Goal: Task Accomplishment & Management: Manage account settings

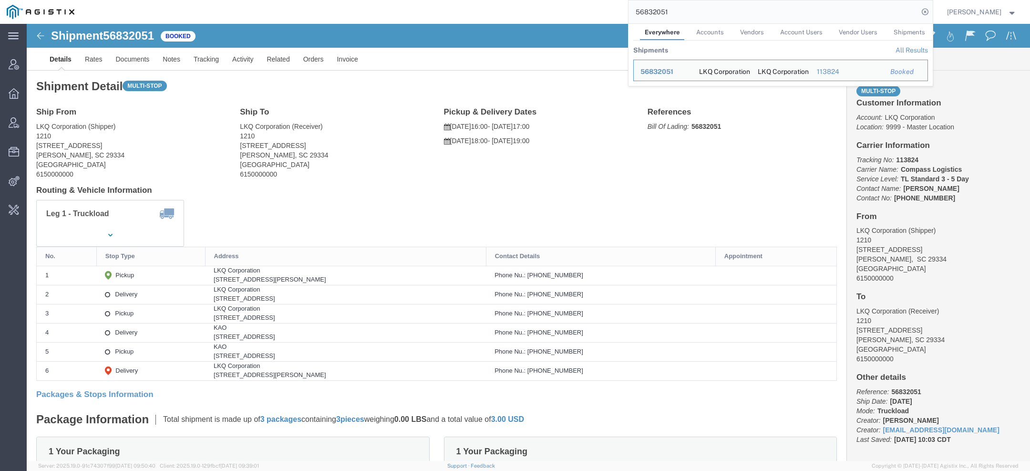
scroll to position [15, 0]
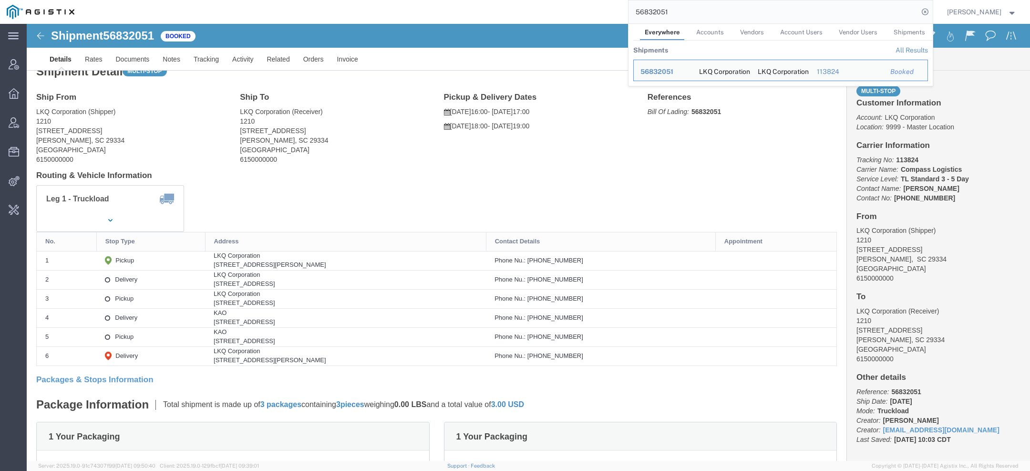
drag, startPoint x: 676, startPoint y: 8, endPoint x: 613, endPoint y: 6, distance: 62.5
click at [638, 8] on input "56832051" at bounding box center [774, 11] width 290 height 23
drag, startPoint x: 696, startPoint y: 10, endPoint x: 524, endPoint y: 2, distance: 171.9
click at [526, 3] on div "56832051 Everywhere Accounts Vendors Account Users Vendor Users Shipments Shipm…" at bounding box center [507, 12] width 852 height 24
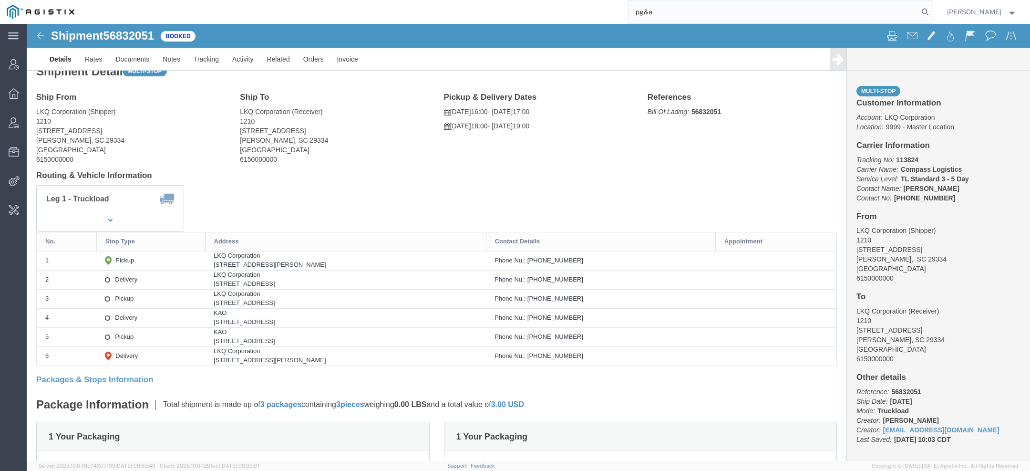
type input "pg&e"
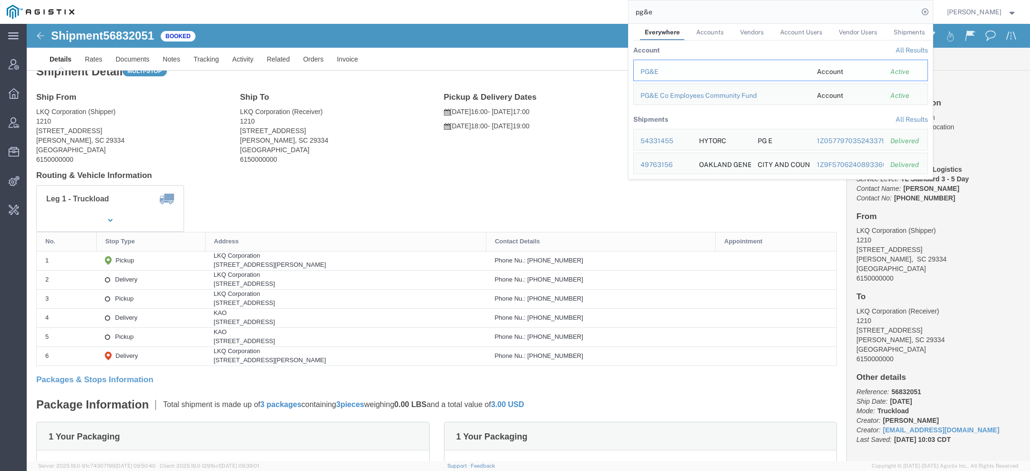
drag, startPoint x: 661, startPoint y: 71, endPoint x: 634, endPoint y: 47, distance: 36.2
click at [661, 71] on div "PG&E" at bounding box center [722, 72] width 163 height 10
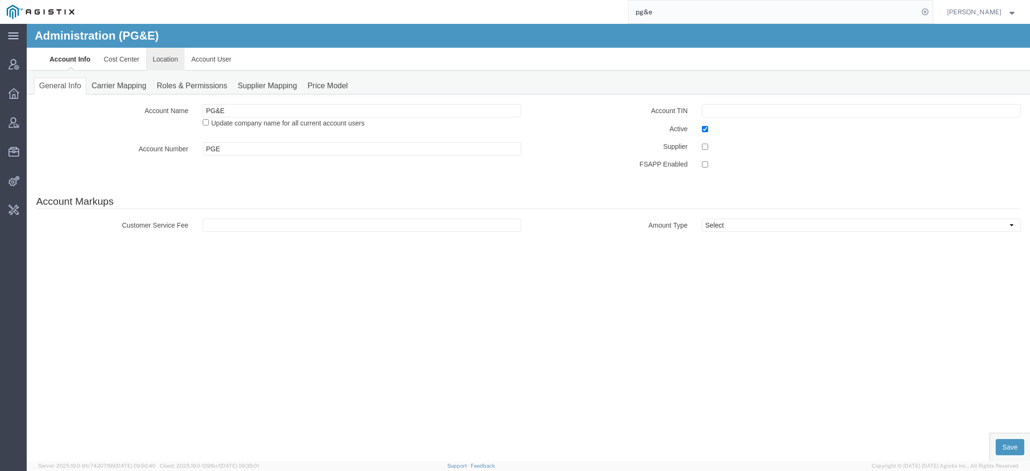
click at [178, 61] on link "Location" at bounding box center [165, 59] width 39 height 23
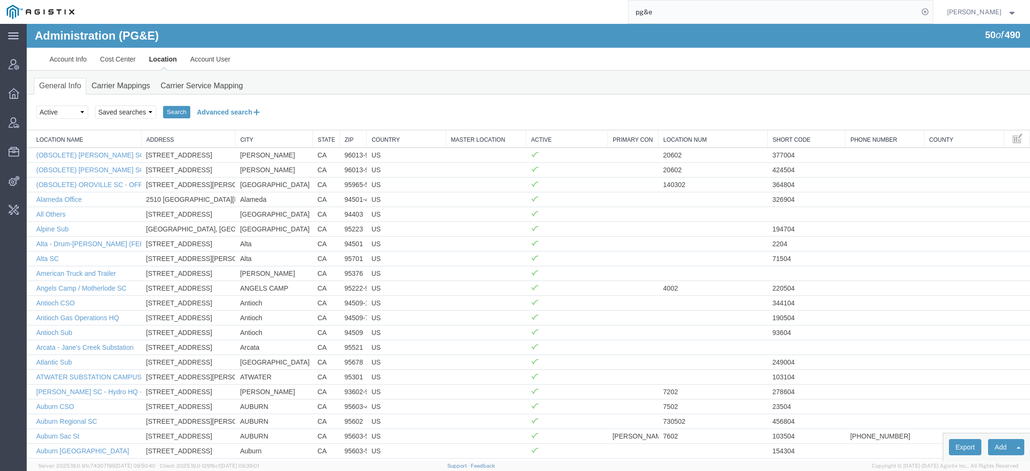
click at [247, 106] on button "Advanced search" at bounding box center [229, 112] width 78 height 16
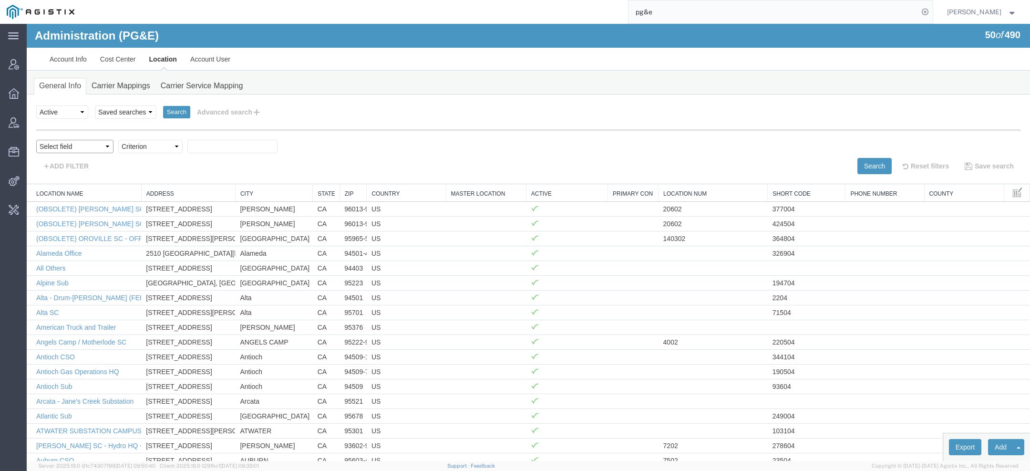
click at [74, 147] on select "Select field Address City Country County Location Name Location Num Master Loca…" at bounding box center [74, 146] width 77 height 13
select select "city"
click at [36, 140] on select "Select field Address City Country County Location Name Location Num Master Loca…" at bounding box center [74, 146] width 77 height 13
select select "contains"
click at [118, 140] on select "Criterion contains does not contain is is blank is not blank starts with" at bounding box center [150, 146] width 64 height 13
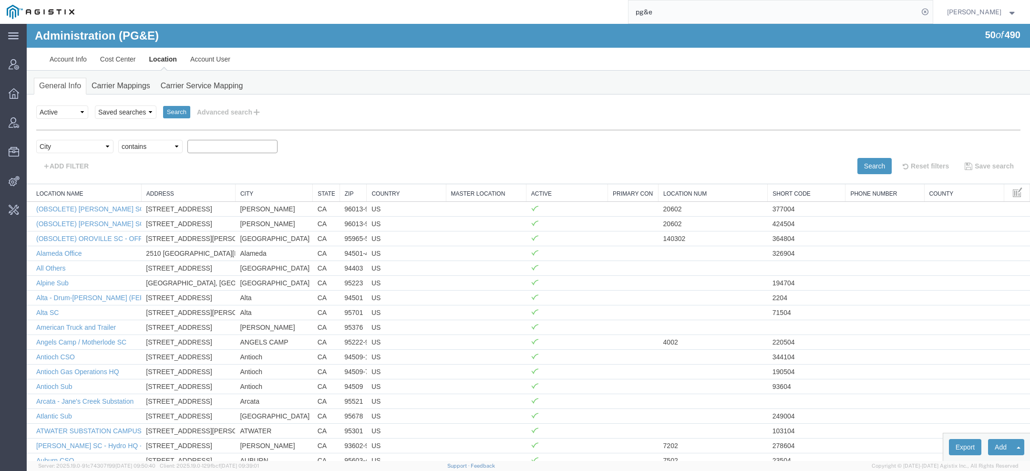
paste input "WINTERS"
click at [874, 168] on button "Search" at bounding box center [875, 166] width 34 height 16
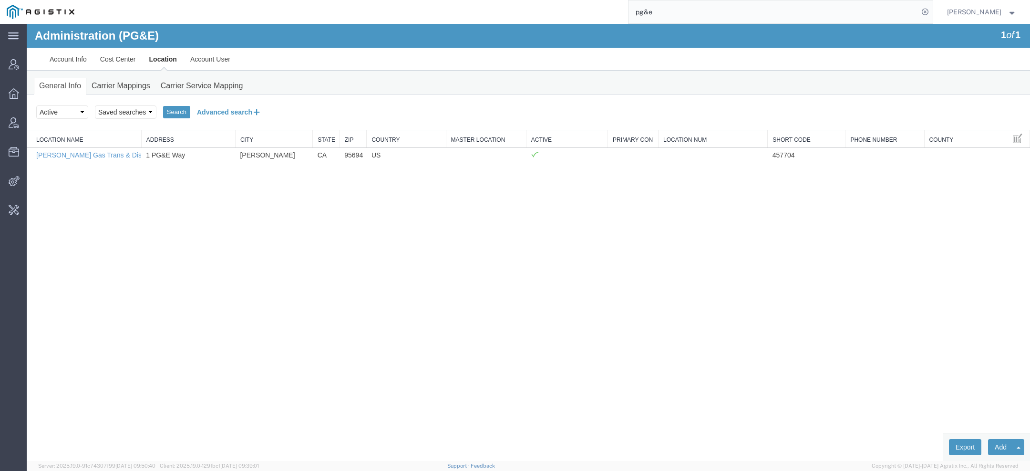
click at [225, 106] on button "Advanced search" at bounding box center [229, 112] width 78 height 16
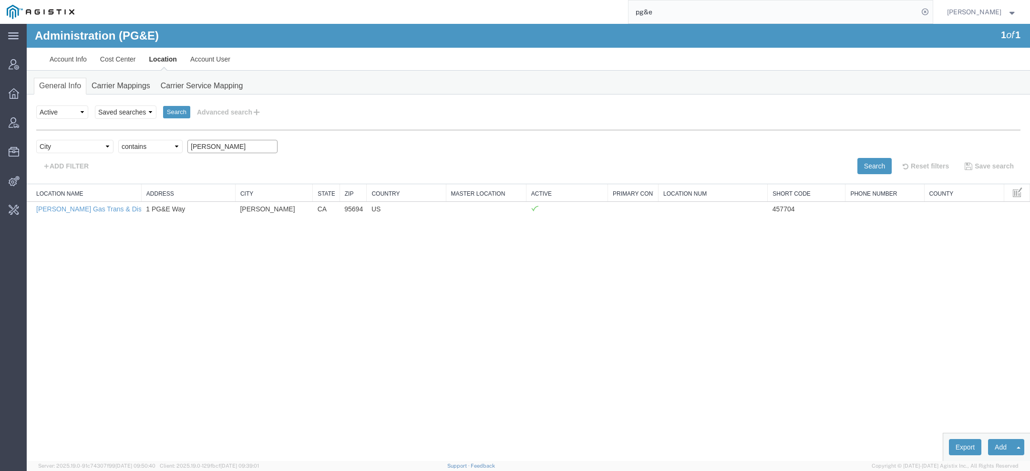
drag, startPoint x: 221, startPoint y: 146, endPoint x: 156, endPoint y: 133, distance: 66.1
click at [162, 136] on div "Select field Address City Country County Location Name Location Num Master Loca…" at bounding box center [528, 152] width 984 height 44
paste input "alnut Creek"
click at [875, 166] on button "Search" at bounding box center [875, 166] width 34 height 16
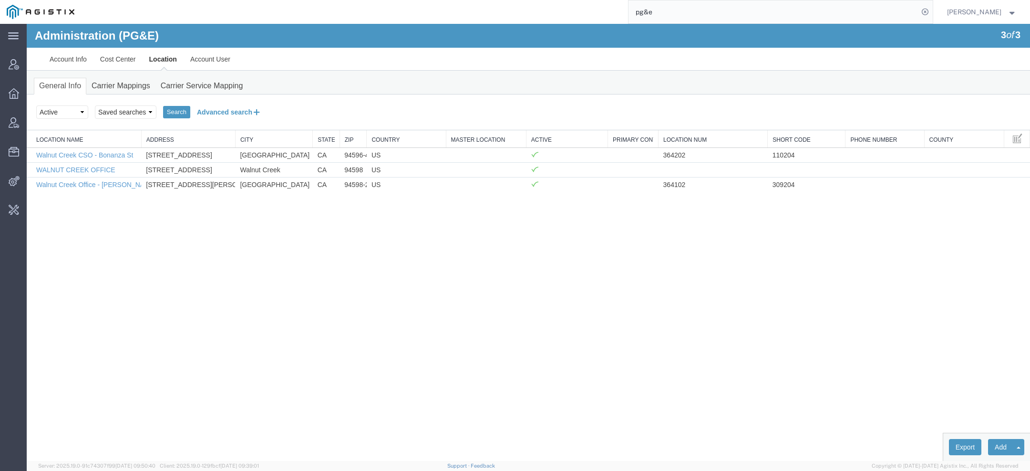
click at [244, 113] on button "Advanced search" at bounding box center [229, 112] width 78 height 16
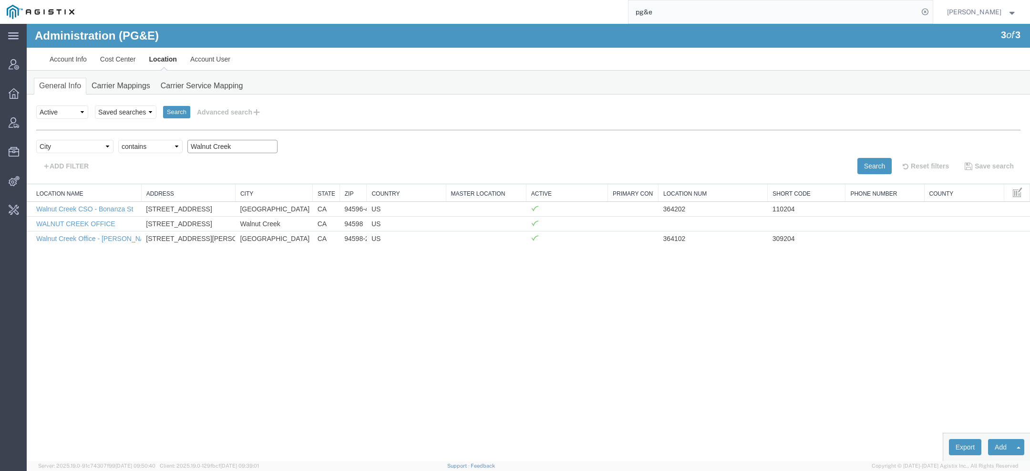
click at [223, 147] on input "Walnut Creek" at bounding box center [232, 146] width 90 height 13
paste input "Greenfield"
type input "Greenfield"
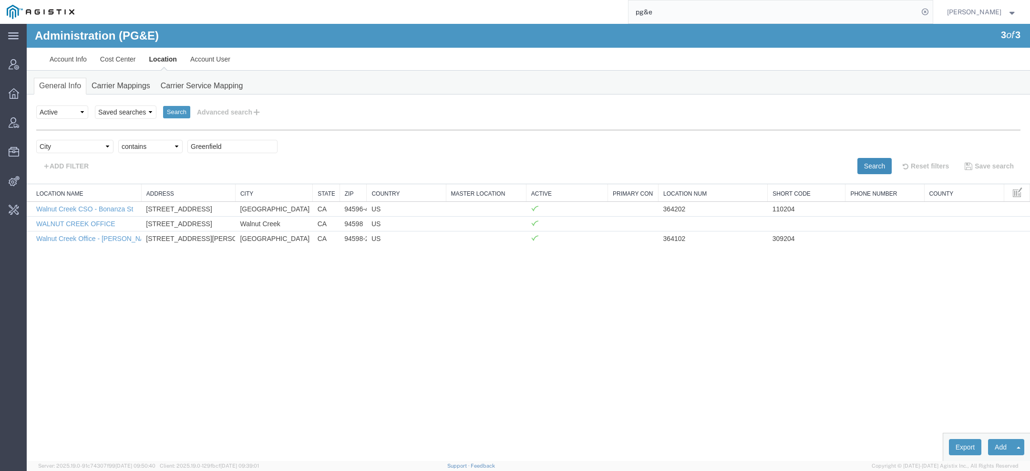
click at [878, 160] on button "Search" at bounding box center [875, 166] width 34 height 16
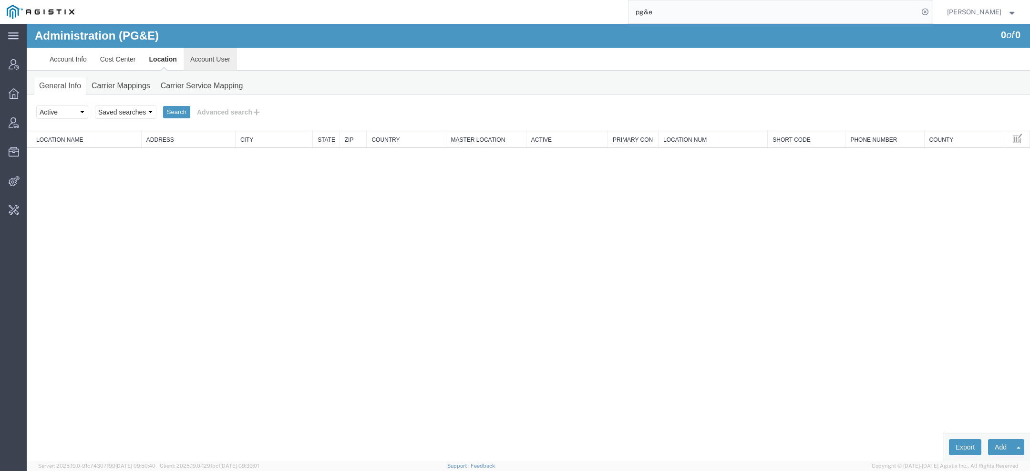
click at [218, 52] on link "Account User" at bounding box center [210, 59] width 53 height 23
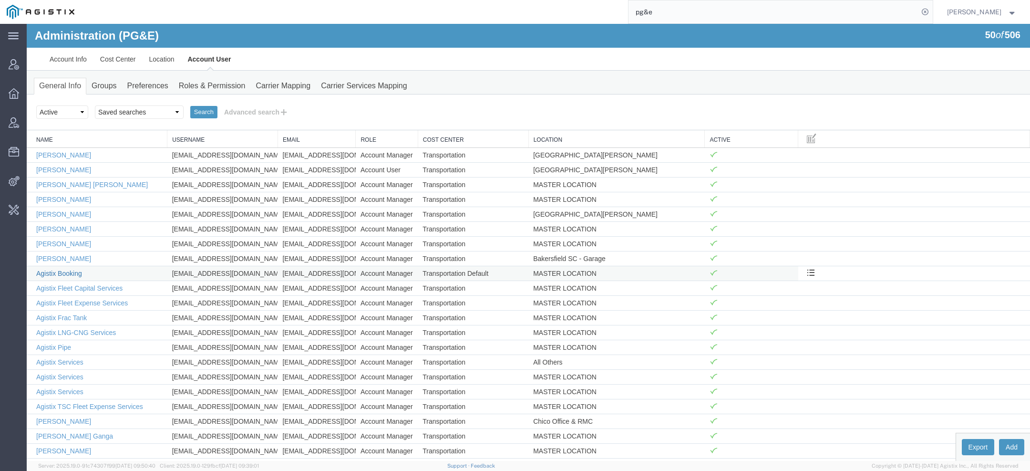
click at [72, 274] on link "Agistix Booking" at bounding box center [59, 273] width 46 height 8
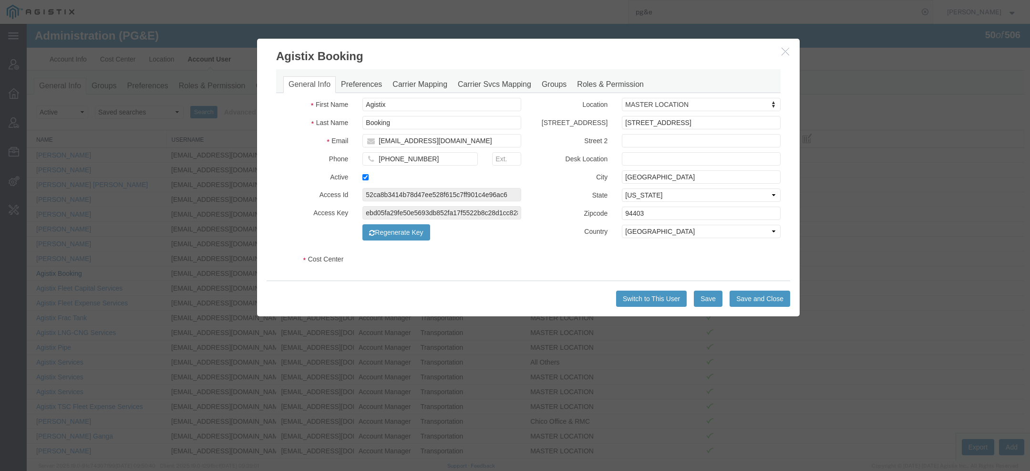
select select "COSTCENTER"
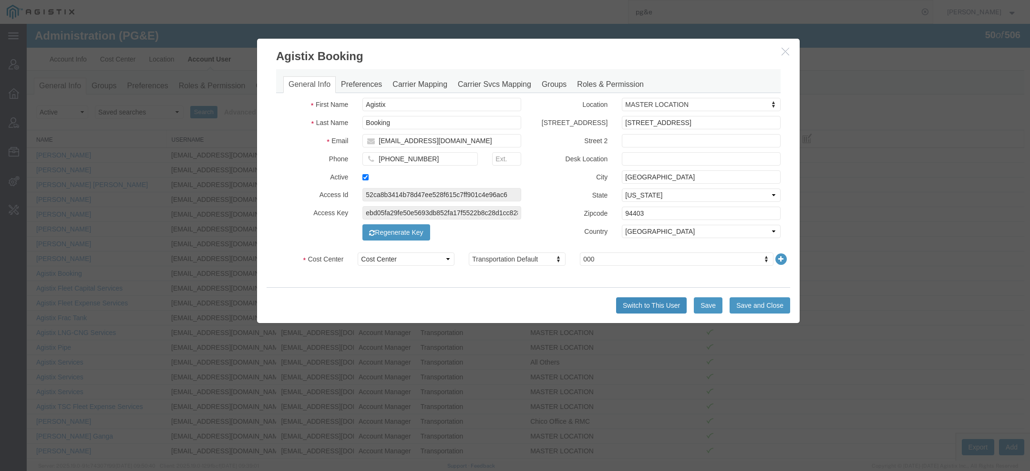
click at [653, 309] on button "Switch to This User" at bounding box center [651, 305] width 71 height 16
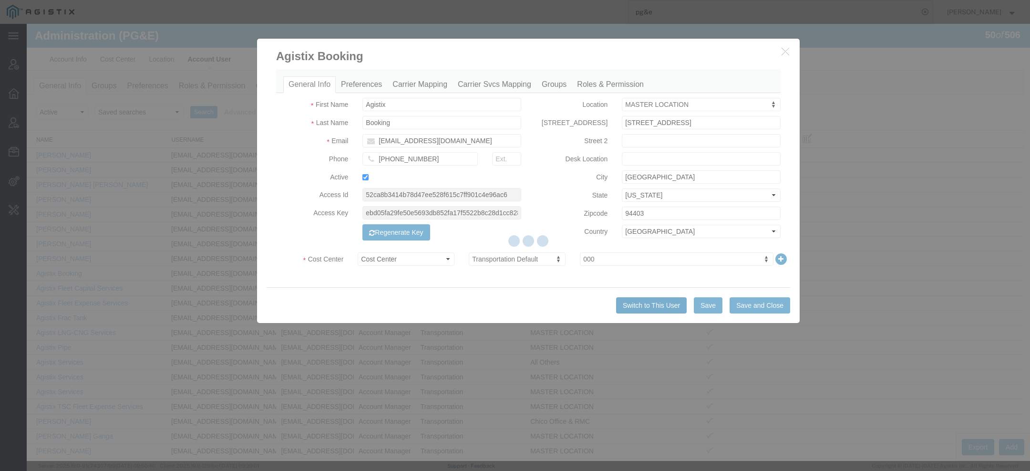
type button "Switch to This User"
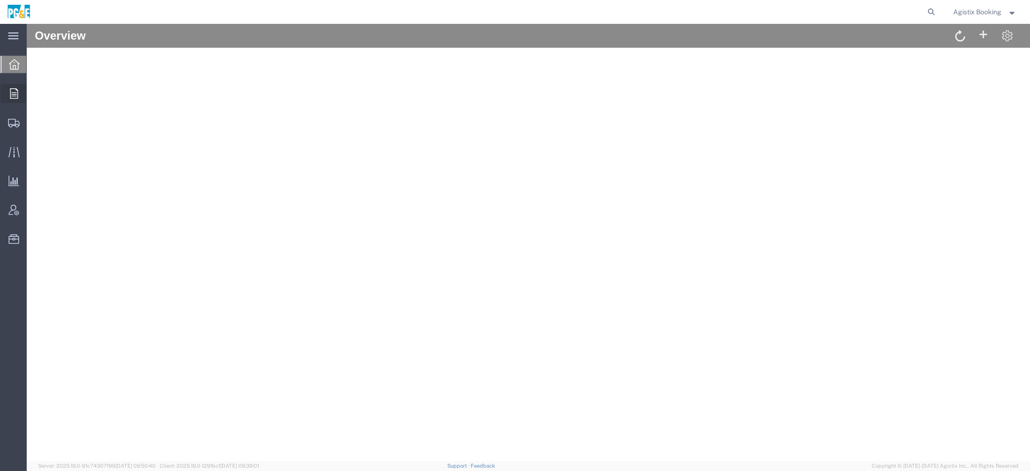
click at [13, 94] on icon at bounding box center [14, 93] width 8 height 10
click at [1023, 114] on span "Filters" at bounding box center [1024, 116] width 8 height 19
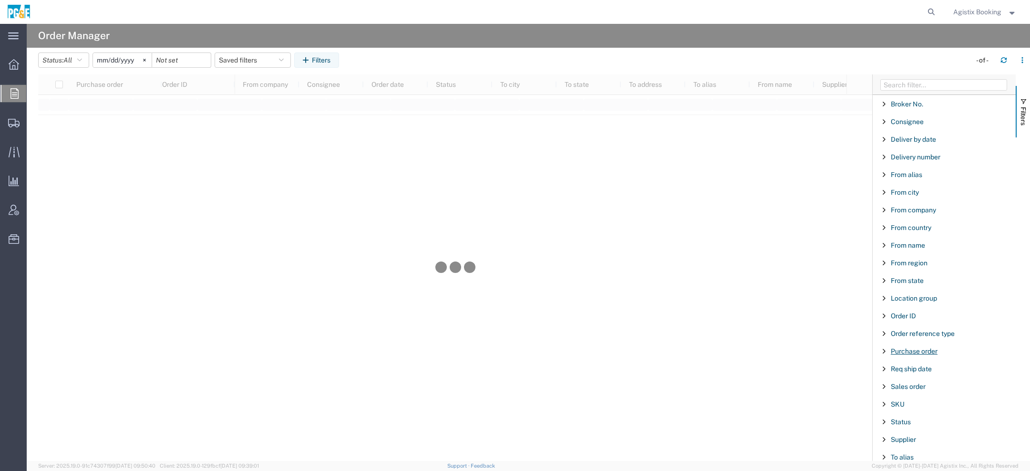
click at [909, 351] on span "Purchase order" at bounding box center [914, 351] width 47 height 8
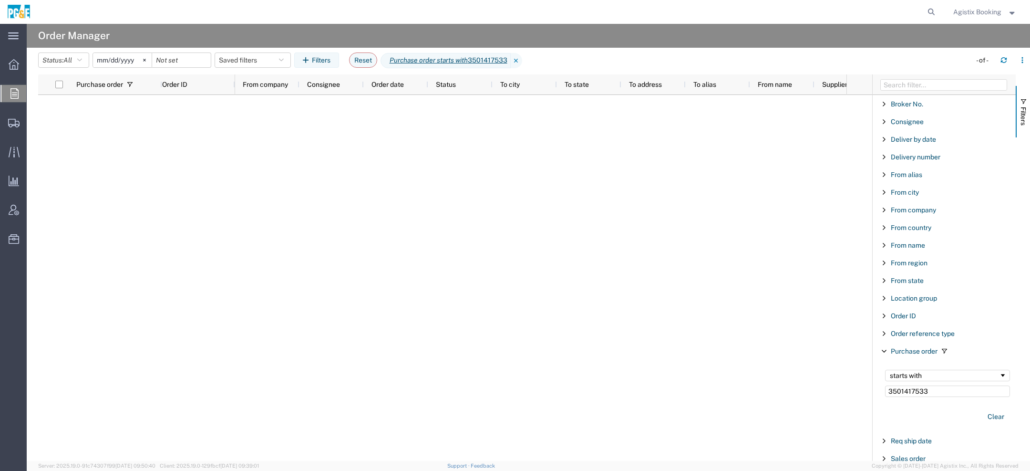
type input "3501417533"
click at [104, 63] on input "2025-08-16" at bounding box center [122, 60] width 59 height 14
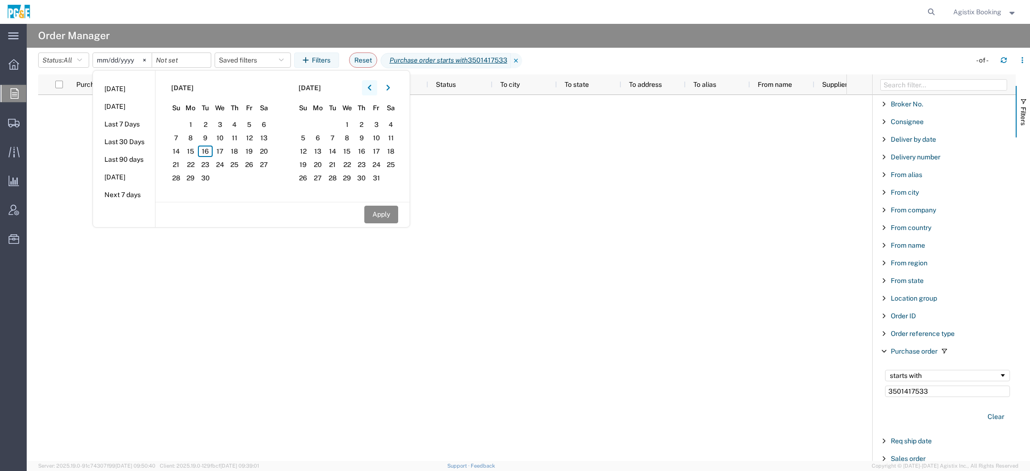
click at [367, 91] on button "button" at bounding box center [369, 87] width 15 height 15
click at [368, 91] on button "button" at bounding box center [369, 87] width 15 height 15
click at [207, 126] on span "1" at bounding box center [205, 124] width 15 height 11
click at [388, 88] on button "button" at bounding box center [388, 87] width 15 height 15
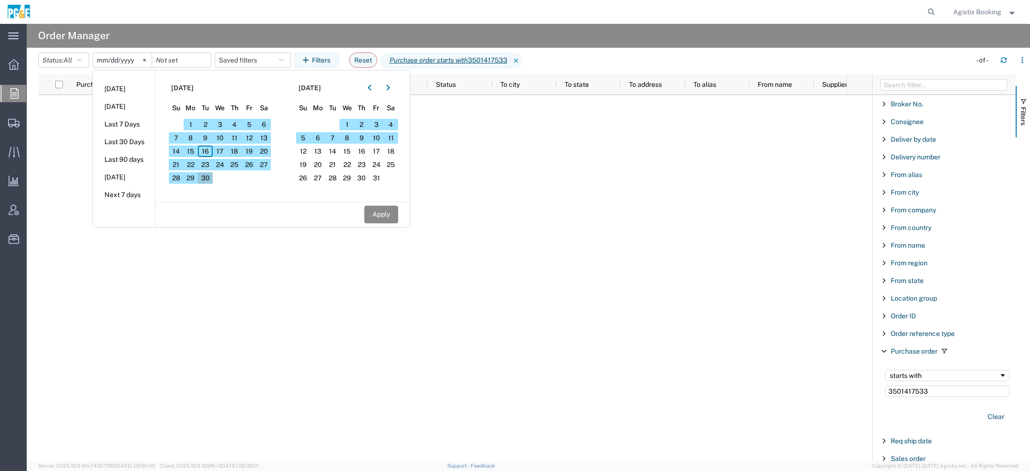
click at [213, 178] on span "30" at bounding box center [205, 177] width 15 height 11
click at [372, 207] on button "Apply" at bounding box center [381, 215] width 34 height 18
type input "2025-07-01"
type input "2025-09-30"
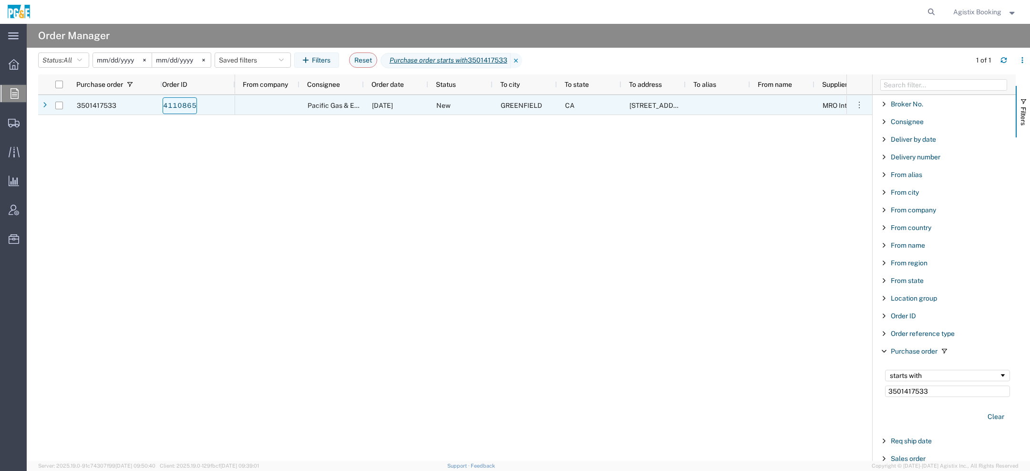
click at [174, 106] on link "4110865" at bounding box center [180, 105] width 34 height 17
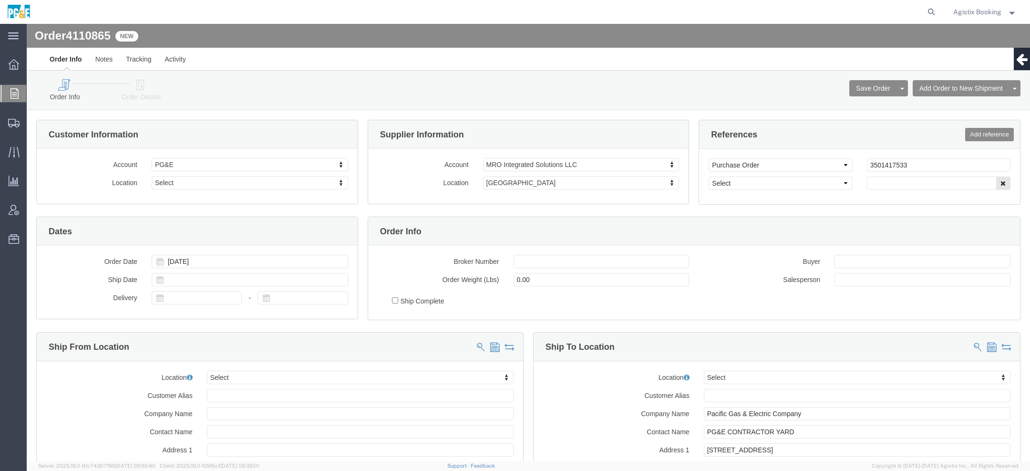
select select
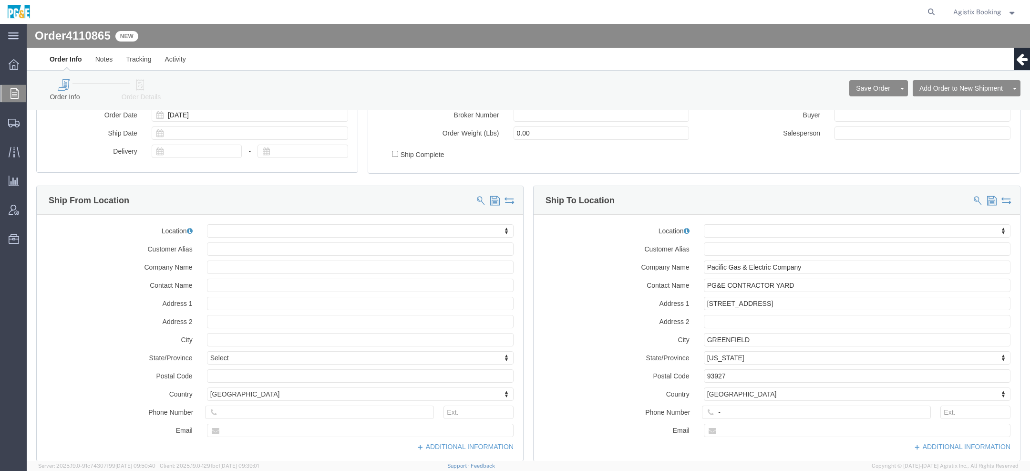
scroll to position [148, 0]
click at [16, 96] on icon at bounding box center [14, 93] width 8 height 10
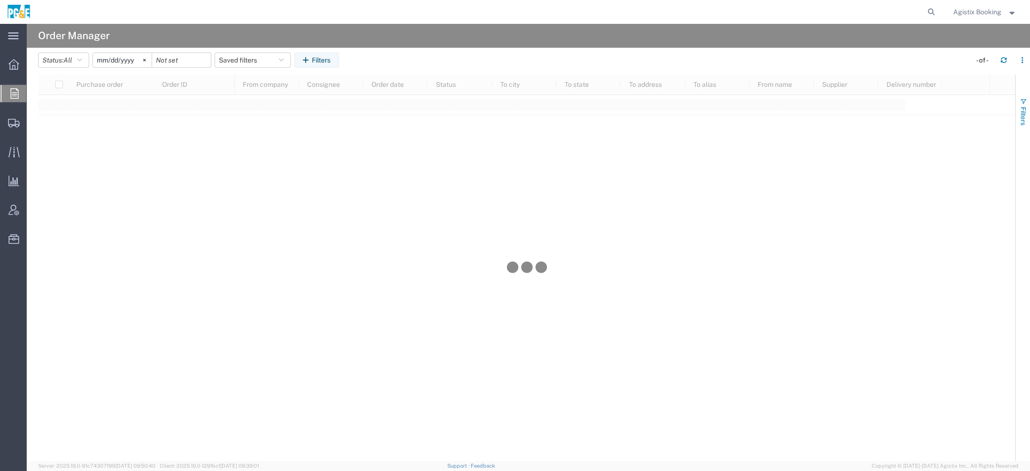
click at [1023, 107] on span "Filters" at bounding box center [1024, 116] width 8 height 19
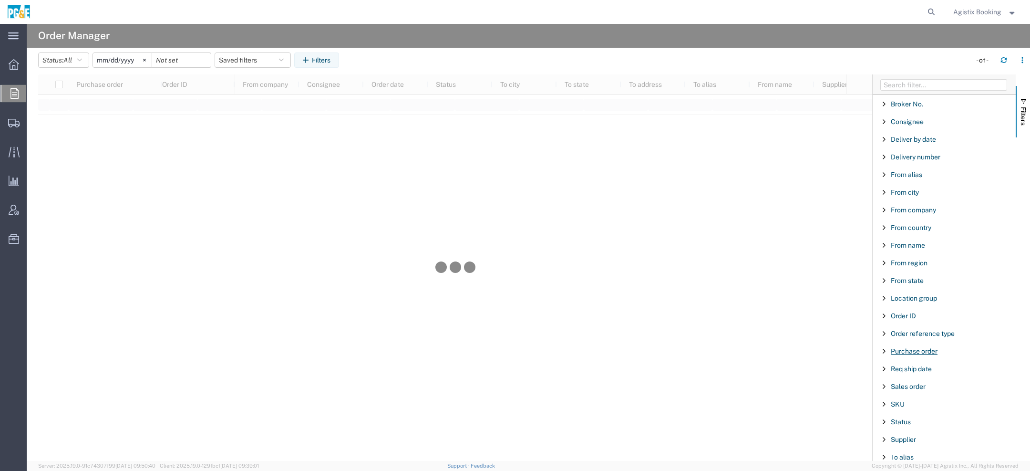
click at [916, 347] on span "Purchase order" at bounding box center [914, 351] width 47 height 8
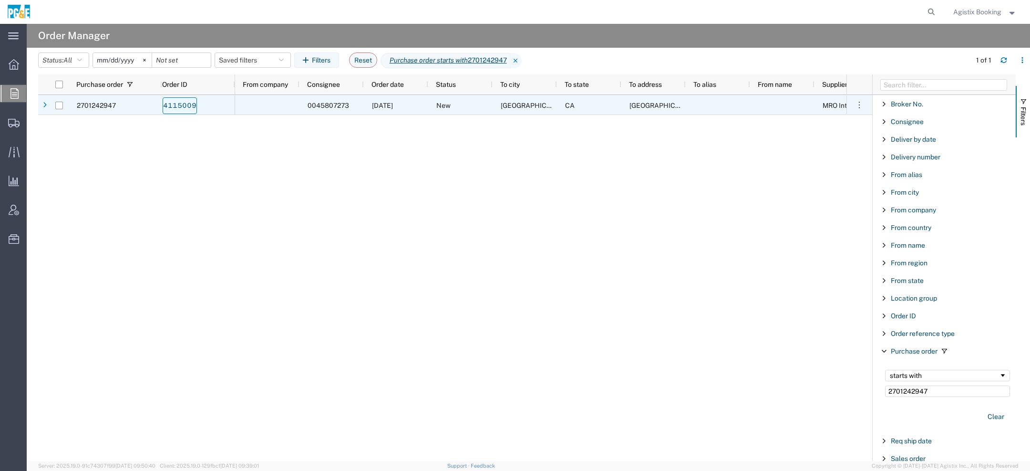
type input "2701242947"
click at [186, 105] on link "4115009" at bounding box center [180, 105] width 34 height 17
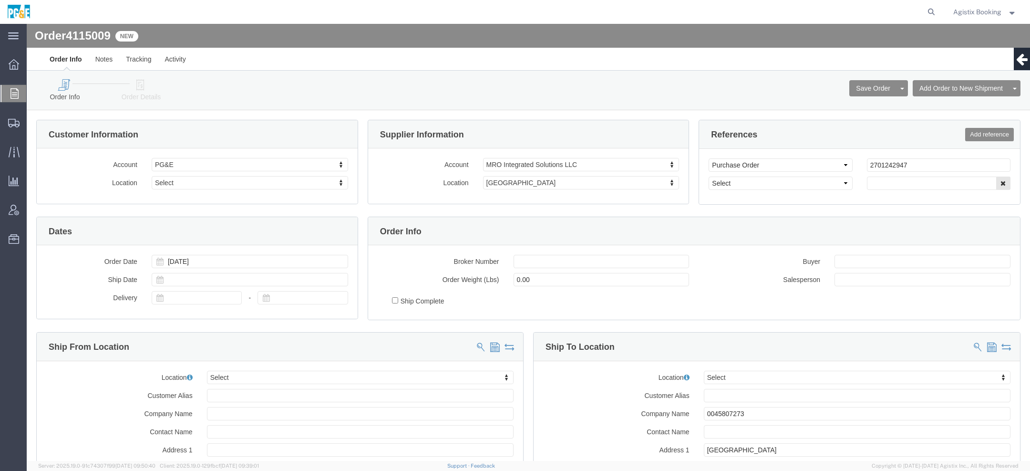
select select
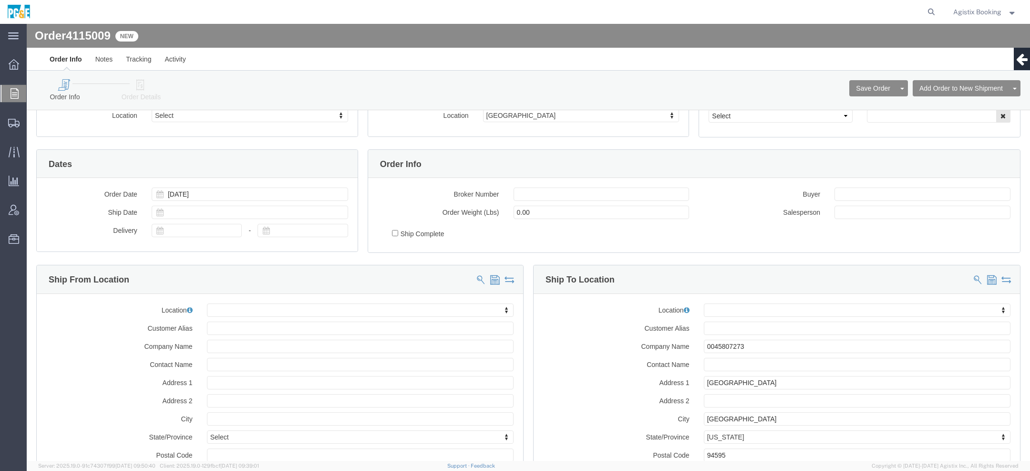
scroll to position [132, 0]
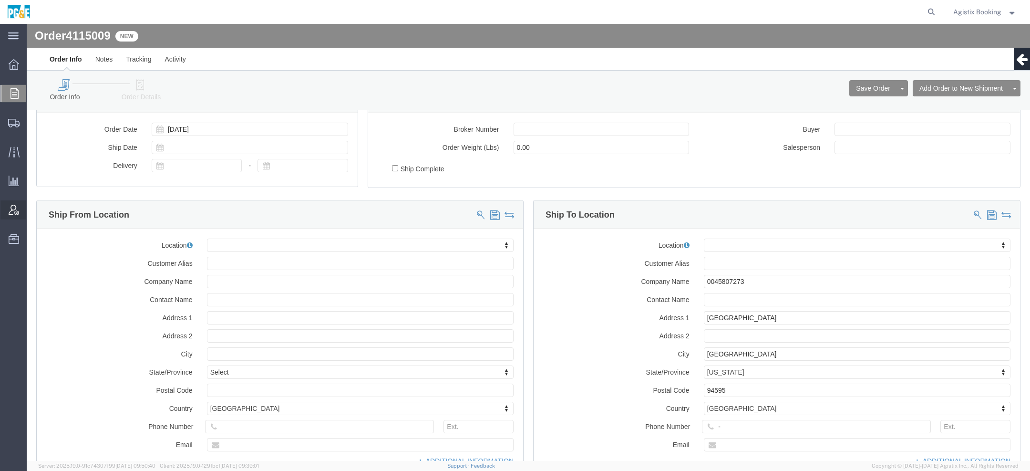
click at [8, 212] on div at bounding box center [13, 209] width 27 height 19
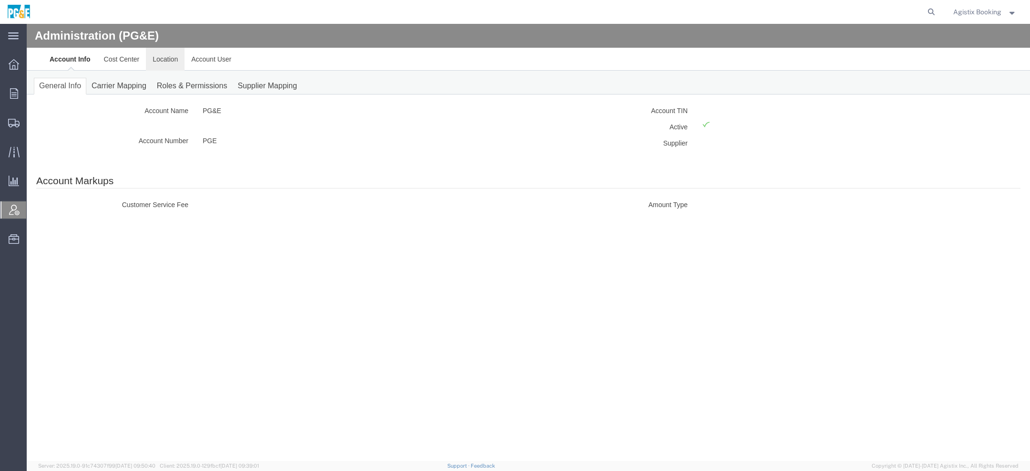
click at [152, 58] on link "Location" at bounding box center [165, 59] width 39 height 23
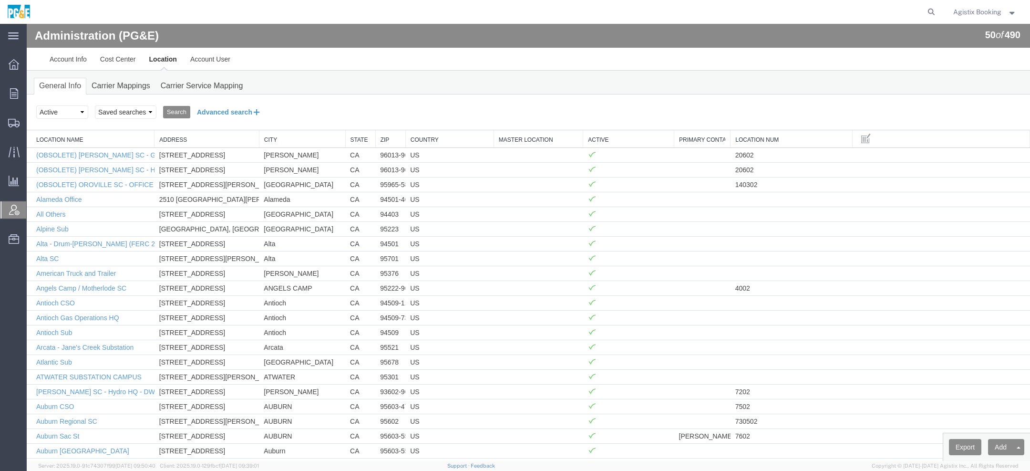
click at [242, 109] on button "Advanced search" at bounding box center [229, 112] width 78 height 16
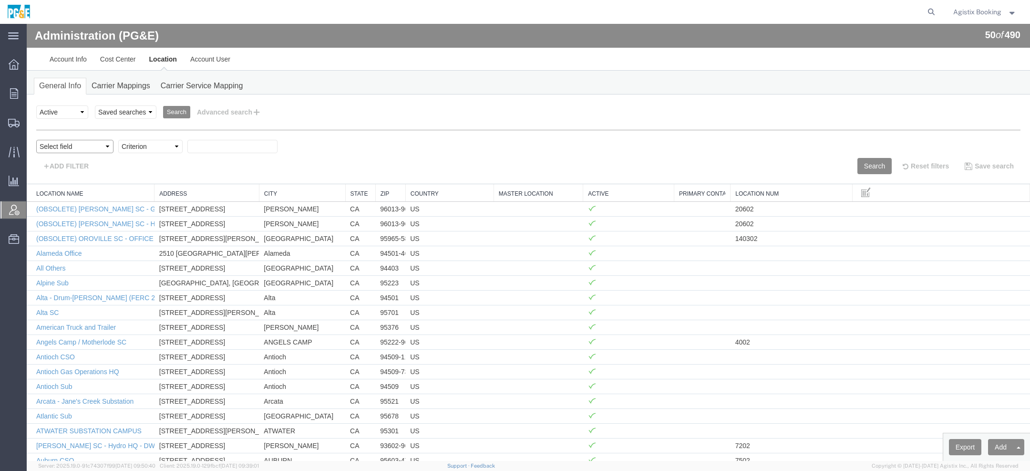
click at [74, 148] on select "Select field Address City Country County Location Name Location Num Master Loca…" at bounding box center [74, 146] width 77 height 13
select select "city"
click at [36, 140] on select "Select field Address City Country County Location Name Location Num Master Loca…" at bounding box center [74, 146] width 77 height 13
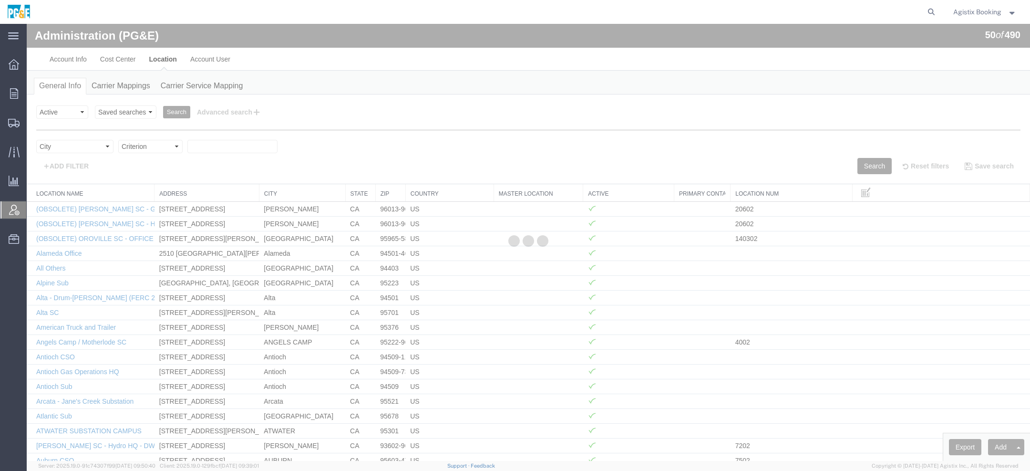
click at [134, 148] on select "Criterion contains does not contain is is blank is not blank starts with" at bounding box center [150, 146] width 64 height 13
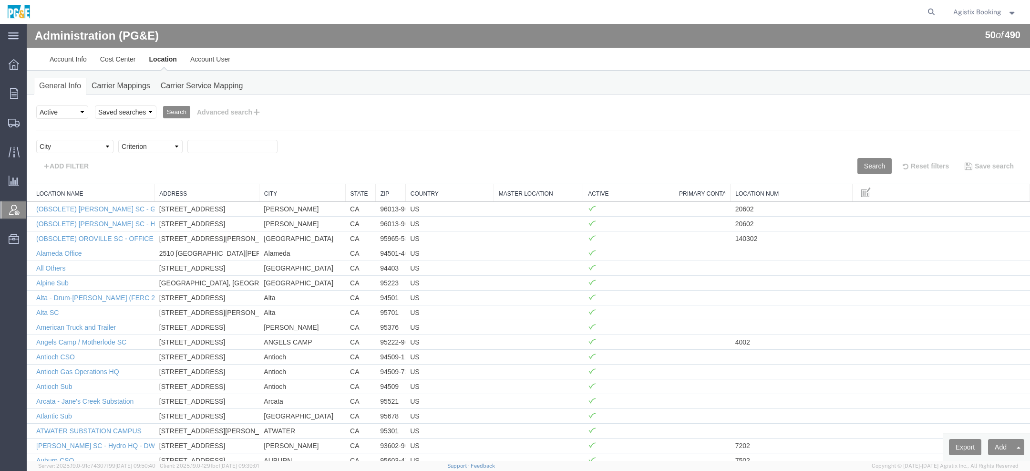
select select "contains"
click at [118, 140] on select "Criterion contains does not contain is is blank is not blank starts with" at bounding box center [150, 146] width 64 height 13
paste input "Auburn"
type input "Auburn"
click at [858, 165] on button "Search" at bounding box center [875, 166] width 34 height 16
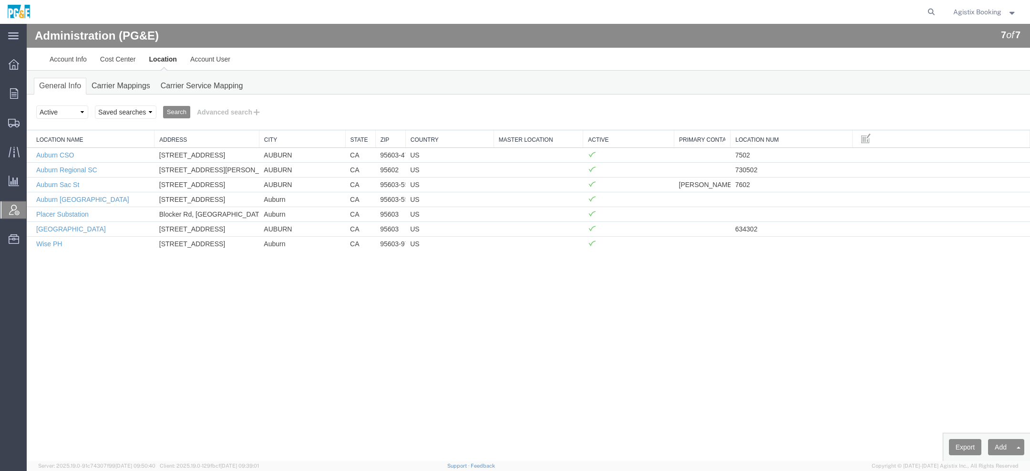
click at [968, 16] on span "Agistix Booking" at bounding box center [977, 12] width 48 height 10
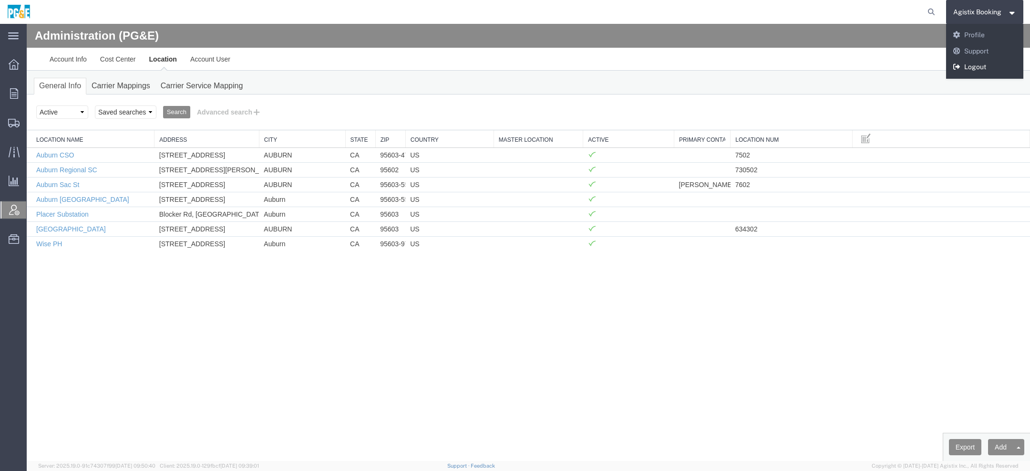
click at [972, 71] on link "Logout" at bounding box center [985, 67] width 78 height 16
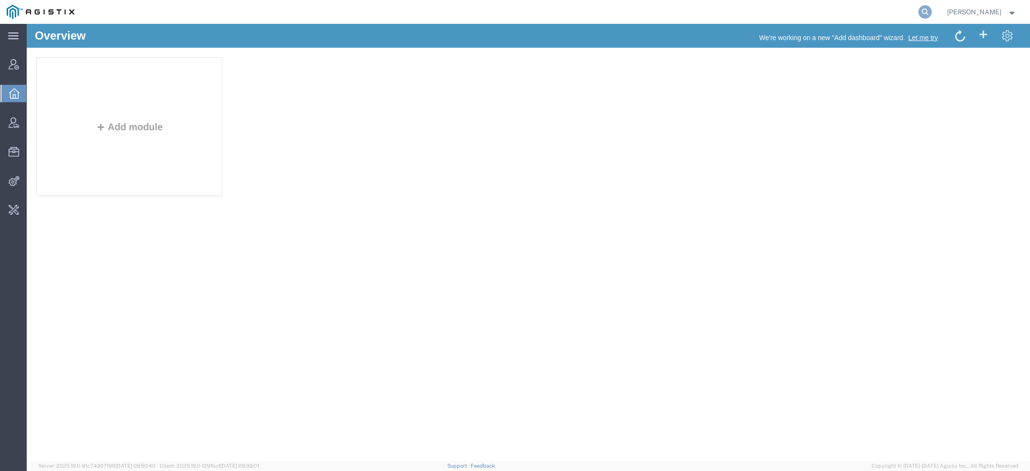
click at [926, 9] on icon at bounding box center [925, 11] width 13 height 13
paste input "Gallantry Global Logistics"
type input "Gallantry Global Logistics"
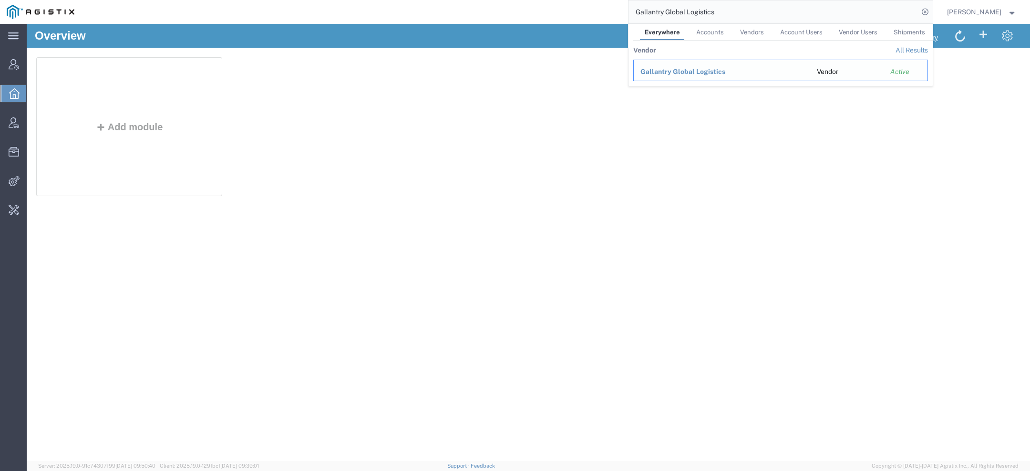
click at [710, 70] on span "Gallantry Global Logistics" at bounding box center [683, 72] width 85 height 8
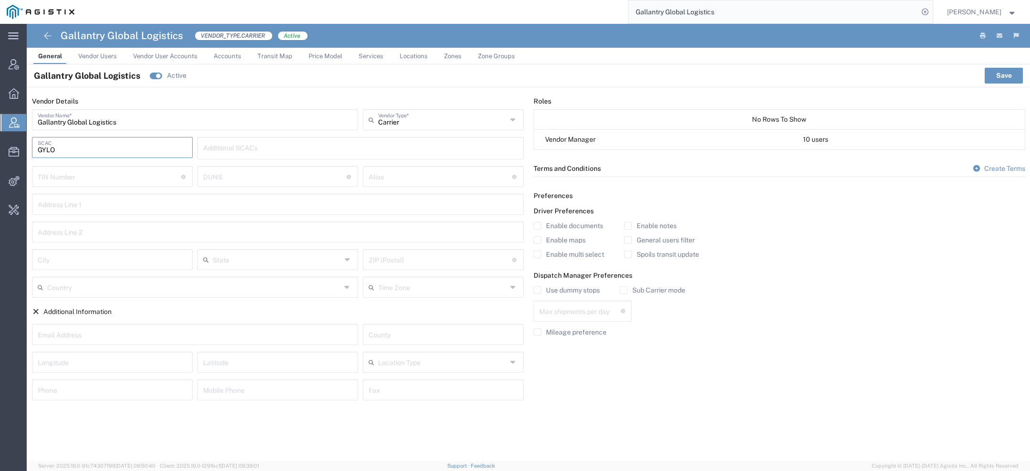
click at [53, 148] on input "GYLO" at bounding box center [112, 146] width 149 height 17
click at [47, 148] on input "GYLO" at bounding box center [112, 146] width 149 height 17
click at [119, 40] on h4 "Gallantry Global Logistics" at bounding box center [122, 36] width 123 height 24
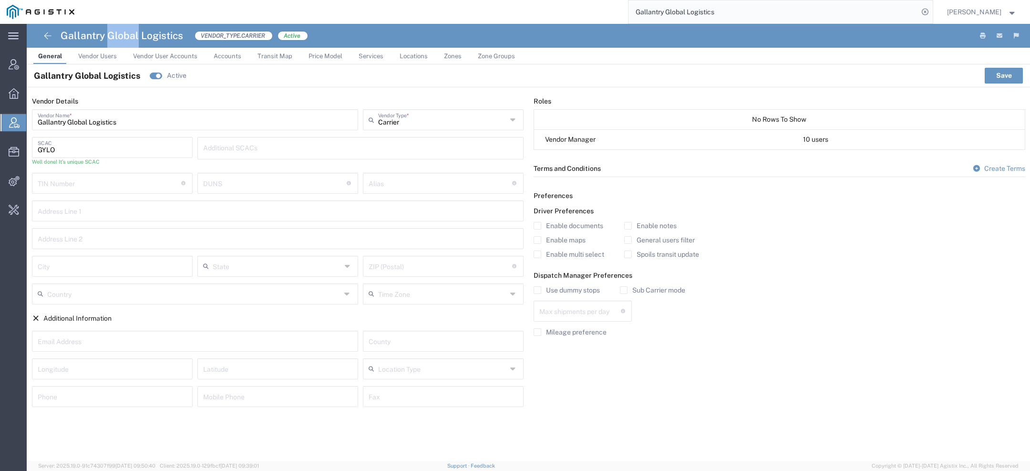
click at [119, 40] on h4 "Gallantry Global Logistics" at bounding box center [122, 36] width 123 height 24
copy h4 "Gallantry Global Logistics"
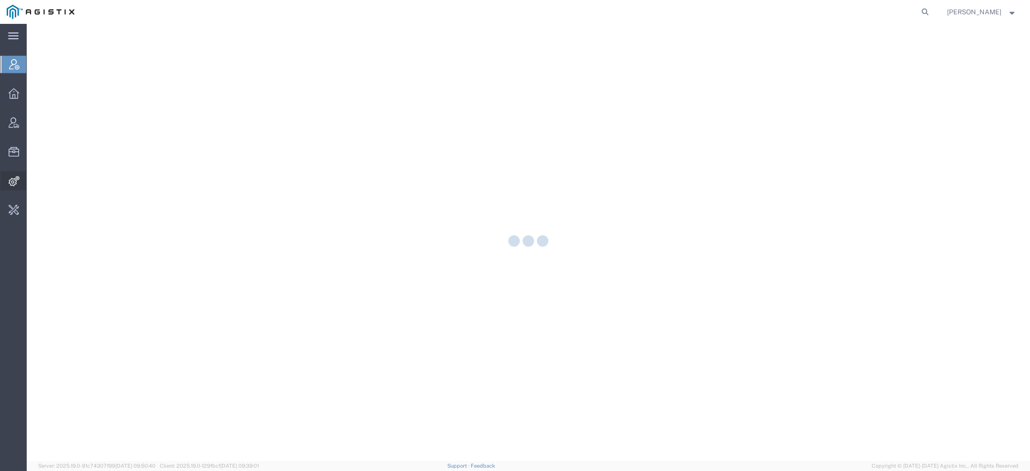
click at [10, 188] on div at bounding box center [13, 180] width 27 height 19
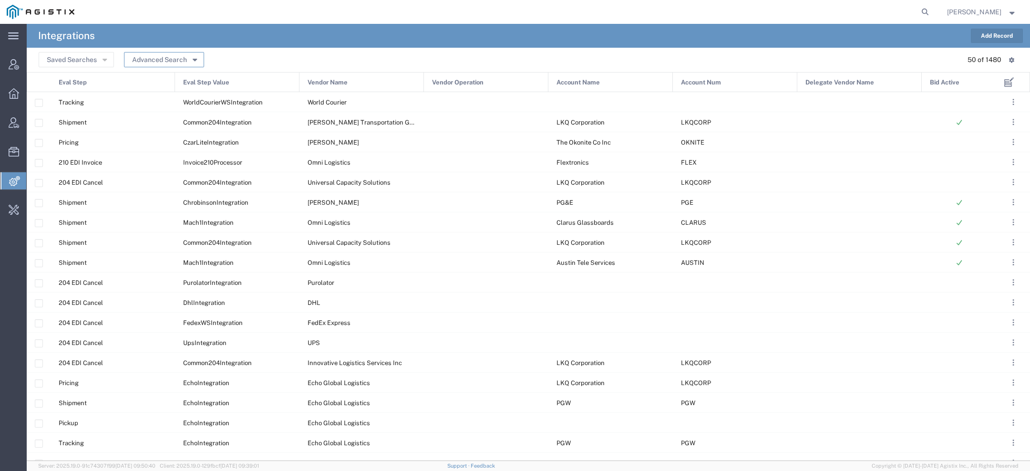
click at [200, 66] on button "Advanced Search" at bounding box center [164, 59] width 80 height 15
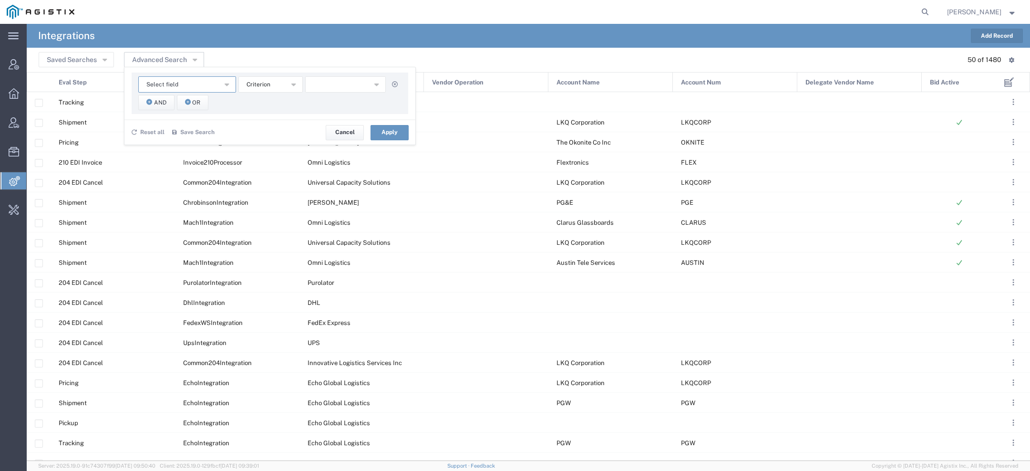
click at [181, 83] on button "Select field" at bounding box center [187, 84] width 98 height 16
click at [173, 166] on span "Vendor Name" at bounding box center [187, 169] width 96 height 12
click at [248, 85] on span "starts with" at bounding box center [261, 84] width 29 height 9
click at [250, 95] on span "contains" at bounding box center [270, 101] width 62 height 12
click at [338, 87] on input "text" at bounding box center [345, 84] width 81 height 16
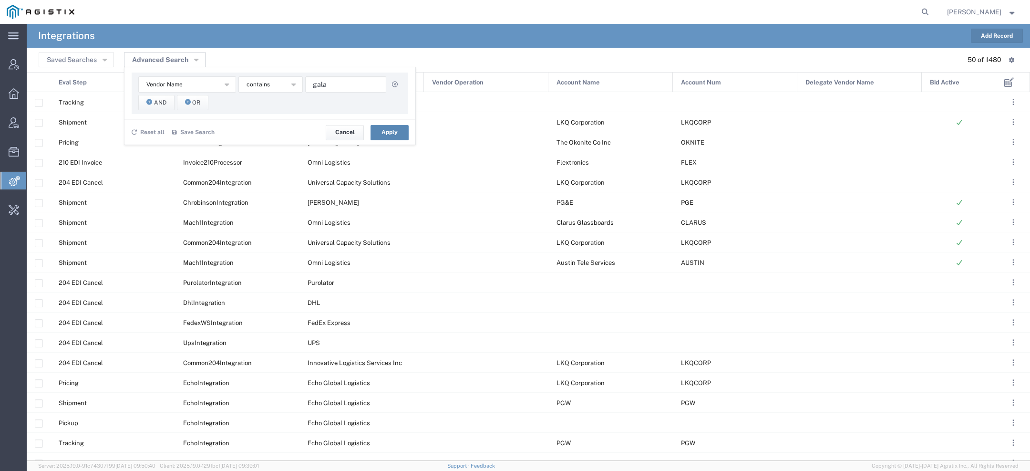
click at [376, 128] on button "Apply" at bounding box center [390, 132] width 38 height 15
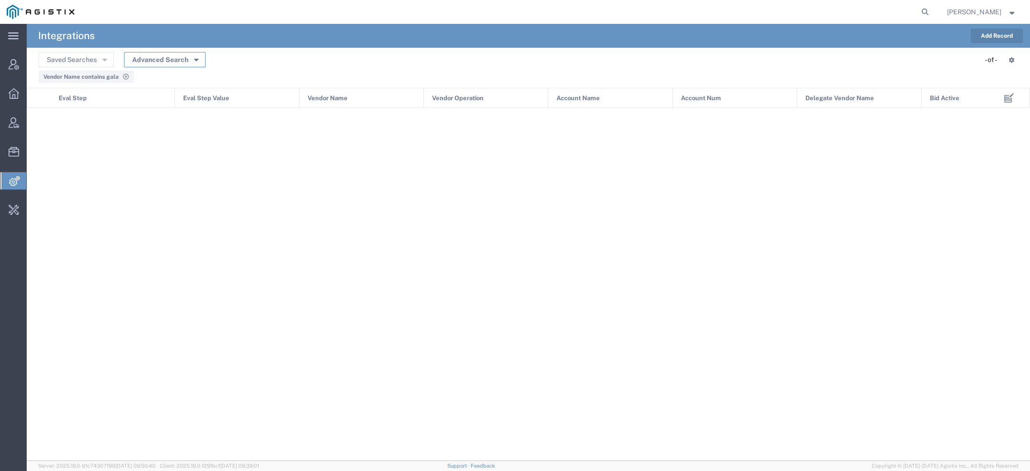
click at [203, 60] on button "Advanced Search" at bounding box center [165, 59] width 82 height 15
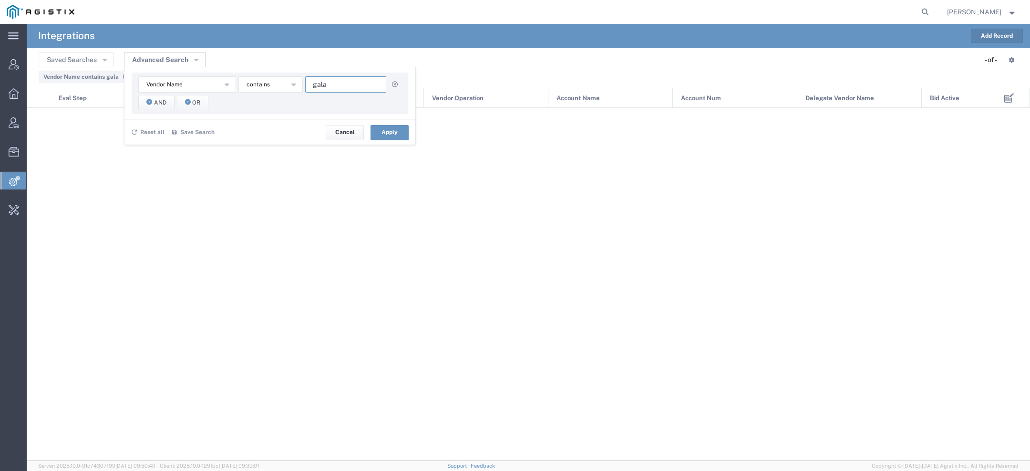
click at [342, 84] on input "gala" at bounding box center [345, 84] width 81 height 16
type input "gall"
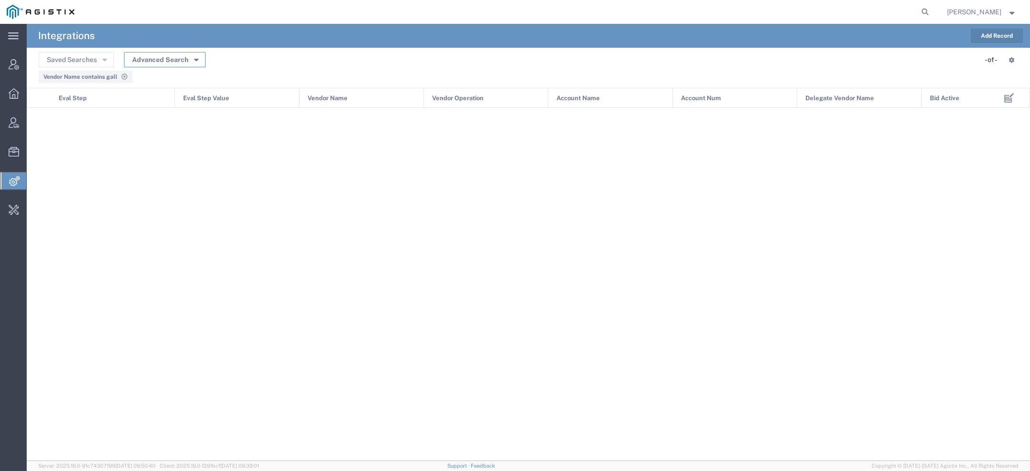
click at [191, 65] on button "Advanced Search" at bounding box center [165, 59] width 82 height 15
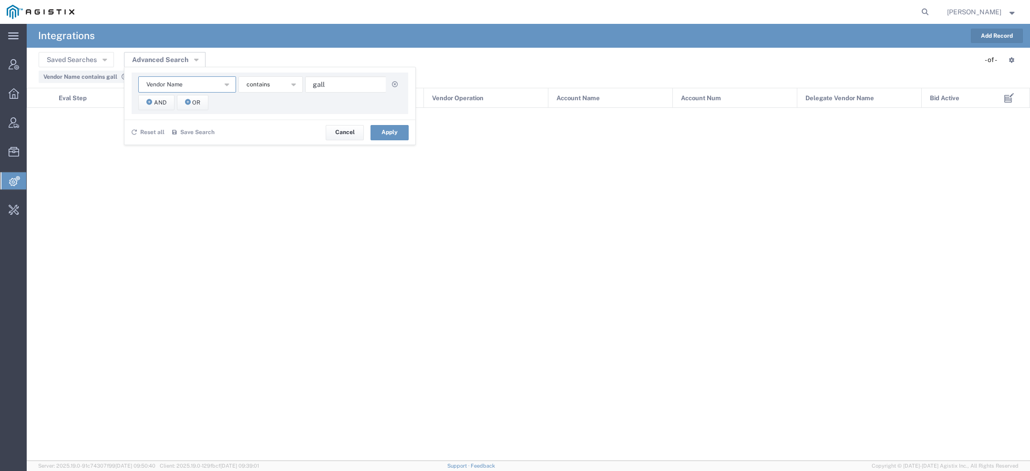
click at [186, 83] on button "Vendor Name" at bounding box center [187, 84] width 98 height 16
click at [177, 97] on span "Account Name" at bounding box center [187, 101] width 96 height 12
click at [253, 86] on span "starts with" at bounding box center [261, 84] width 29 height 9
click at [263, 105] on span "contains" at bounding box center [270, 101] width 62 height 12
click at [356, 84] on input "text" at bounding box center [345, 84] width 81 height 16
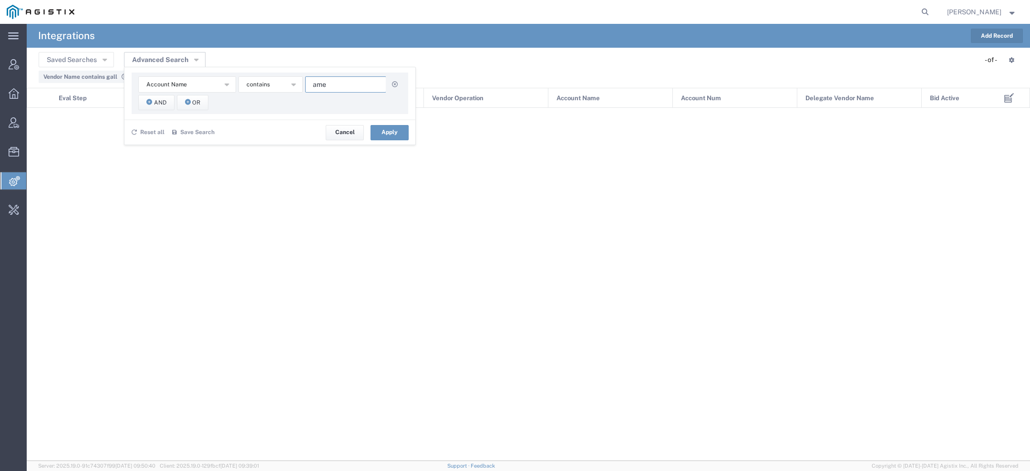
paste input "Gallantry Global Logistics"
drag, startPoint x: 83, startPoint y: 36, endPoint x: 90, endPoint y: 35, distance: 7.2
click at [90, 35] on h4 "Integrations" at bounding box center [66, 36] width 57 height 24
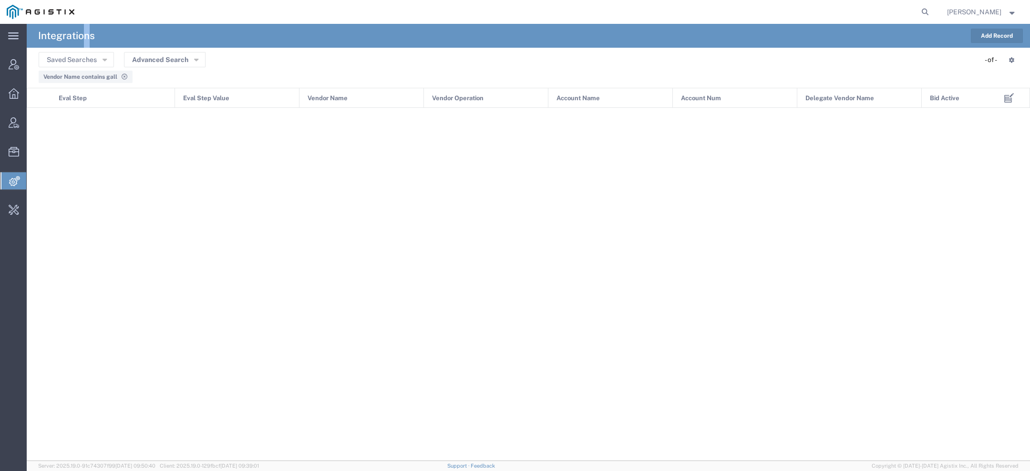
copy h4 "n"
click at [180, 61] on button "Advanced Search" at bounding box center [165, 59] width 82 height 15
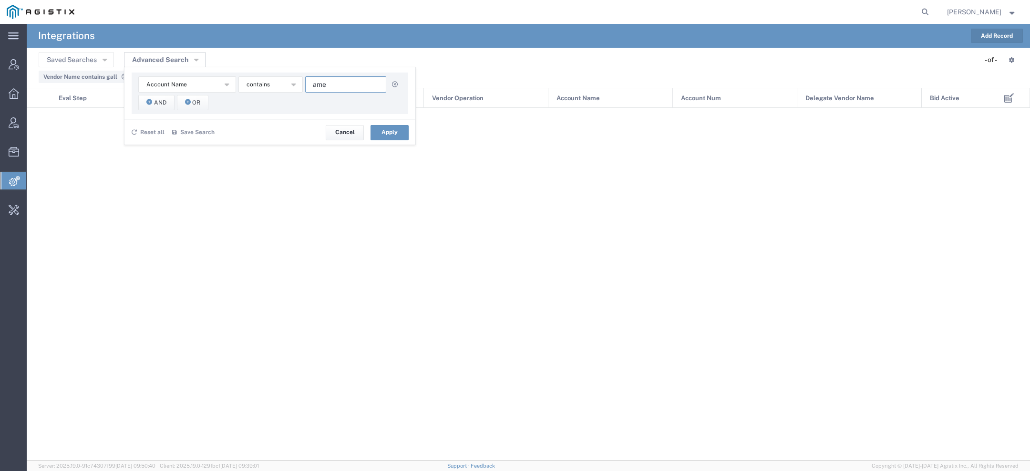
click at [328, 79] on input "ame" at bounding box center [345, 84] width 81 height 16
click at [335, 88] on input "ame" at bounding box center [345, 84] width 81 height 16
paste input "n"
type input "amentum"
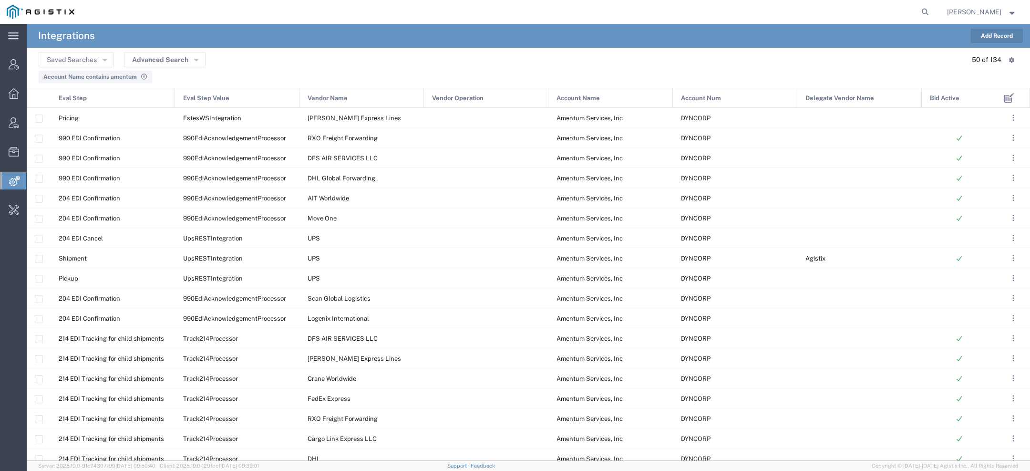
click at [334, 100] on span "Vendor Name" at bounding box center [328, 98] width 40 height 20
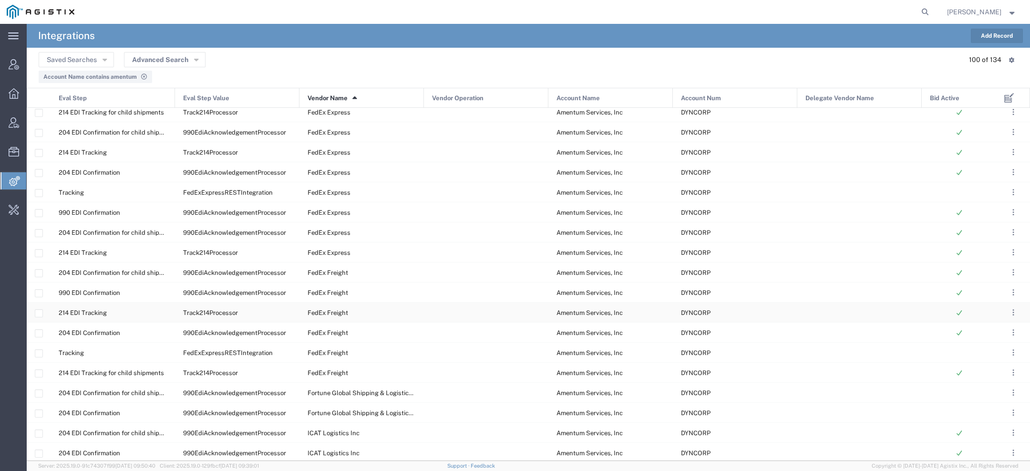
scroll to position [978, 0]
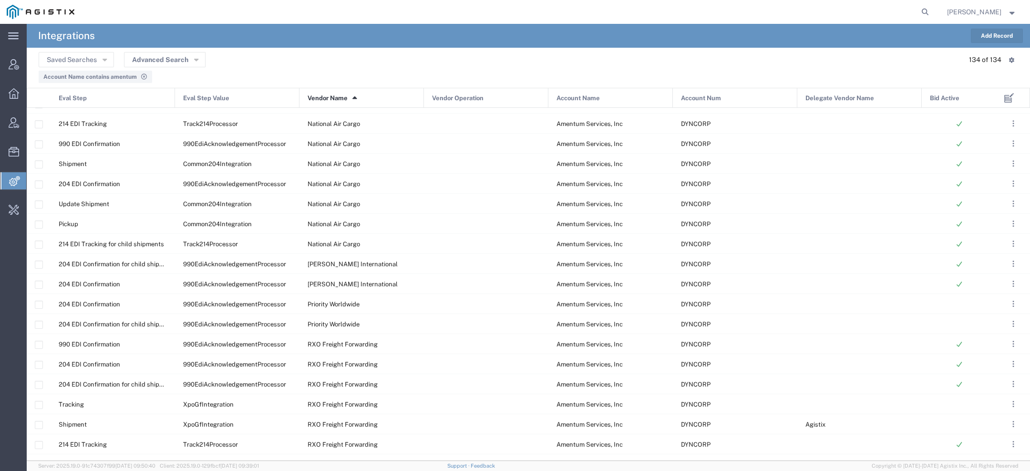
click at [990, 34] on button "Add Record" at bounding box center [997, 36] width 52 height 14
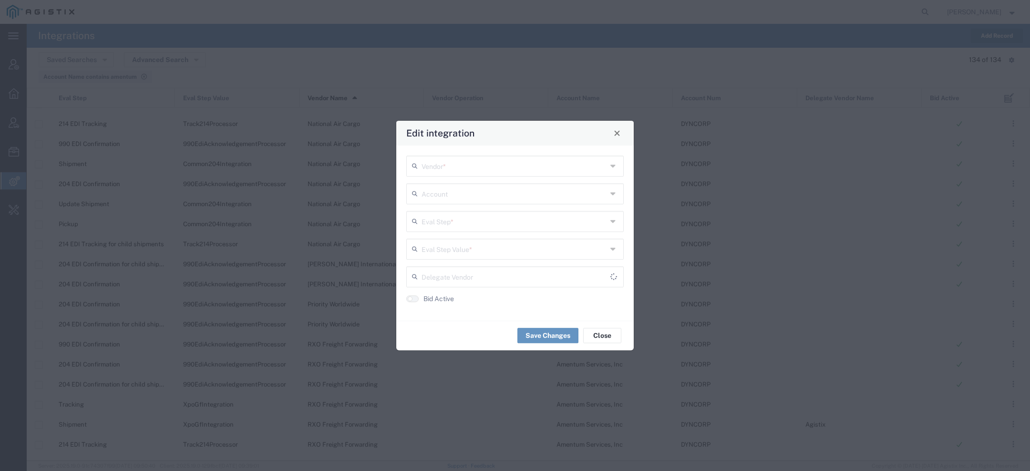
click at [510, 161] on input "text" at bounding box center [515, 165] width 186 height 17
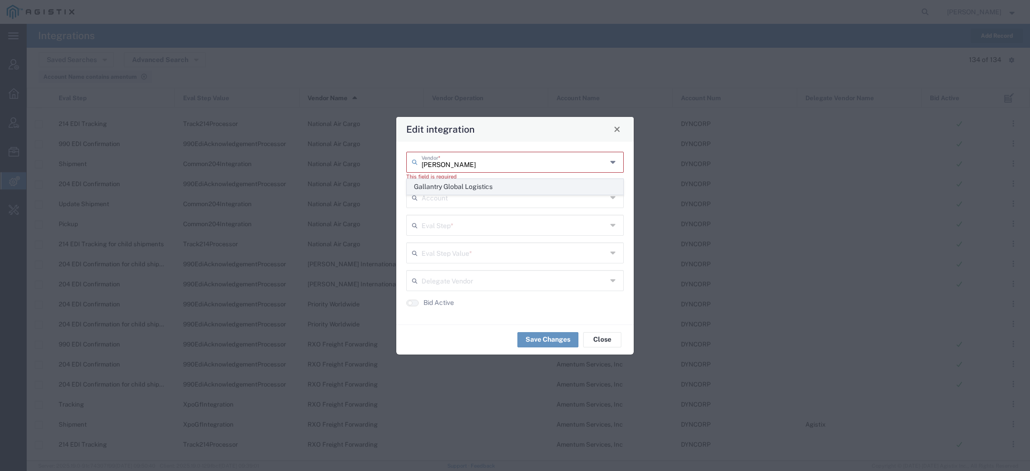
click at [487, 181] on span "Gallantry Global Logistics" at bounding box center [515, 186] width 216 height 15
type input "Gallantry Global Logistics"
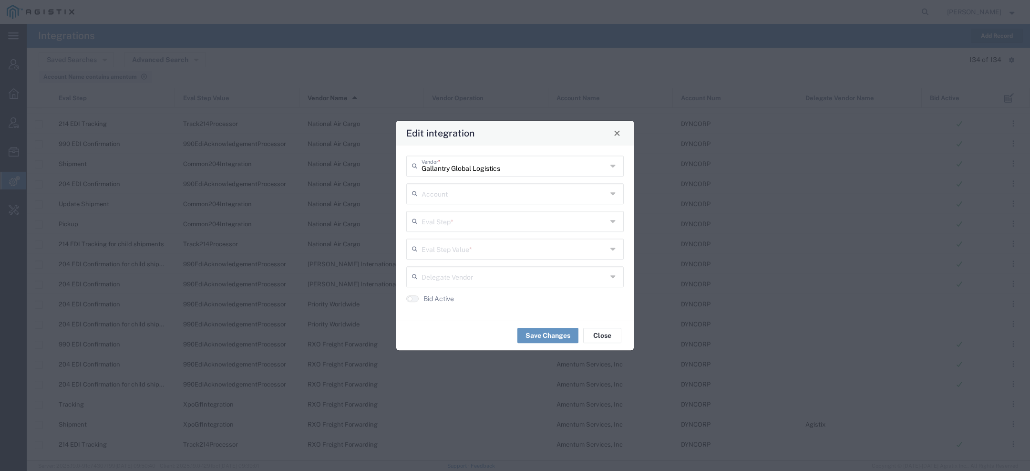
click at [476, 194] on input "text" at bounding box center [515, 193] width 186 height 17
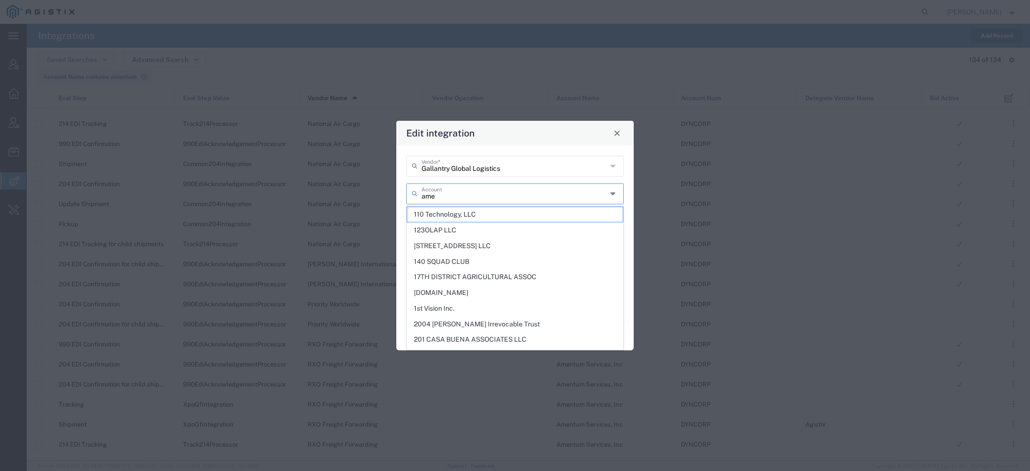
paste input "n"
type input "Amentum Services, Inc"
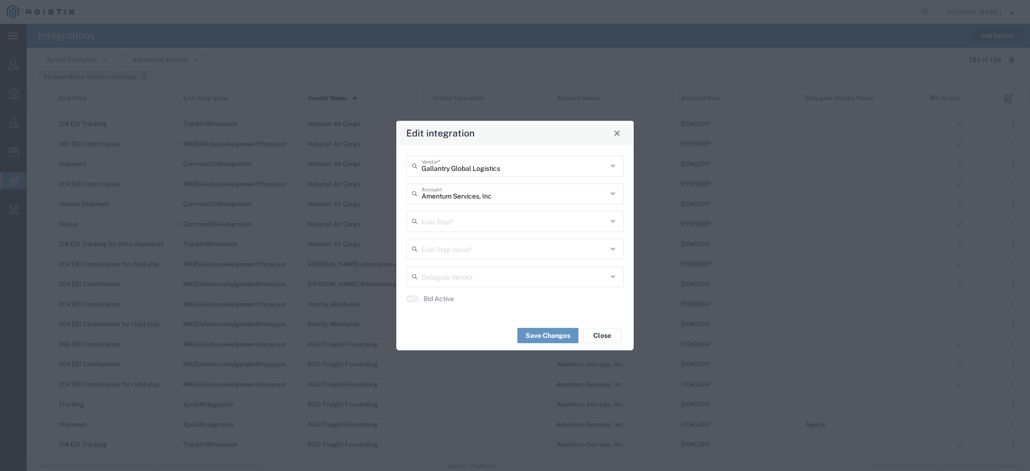
click at [453, 217] on input "text" at bounding box center [515, 220] width 186 height 17
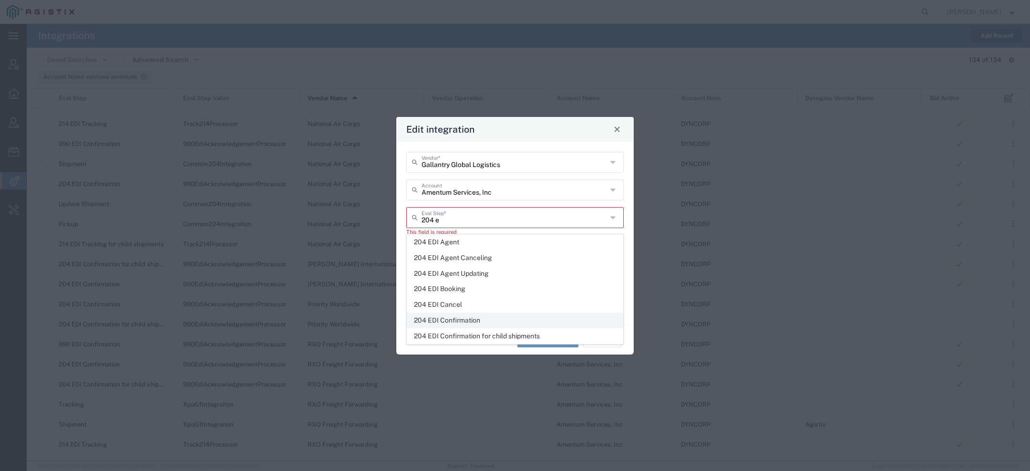
click at [474, 316] on span "204 EDI Confirmation" at bounding box center [515, 320] width 216 height 15
type input "204 EDI Confirmation"
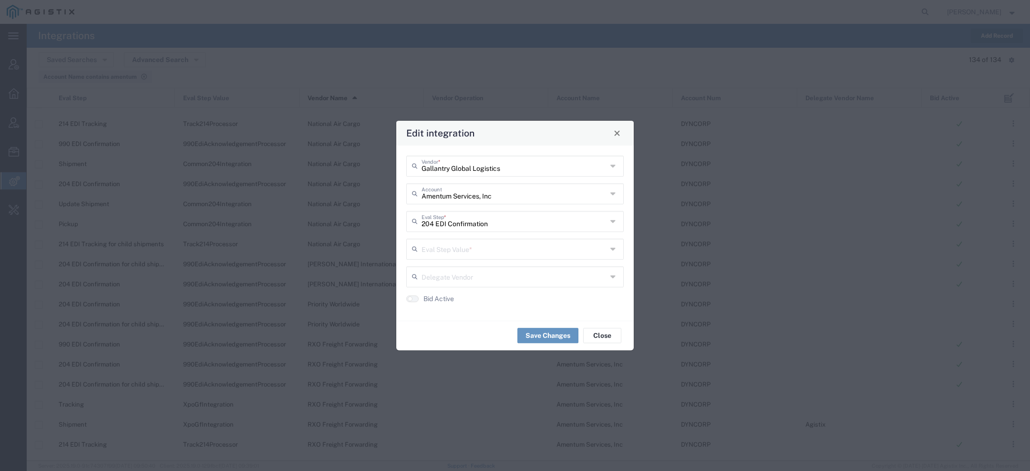
click at [460, 252] on input "text" at bounding box center [515, 248] width 186 height 17
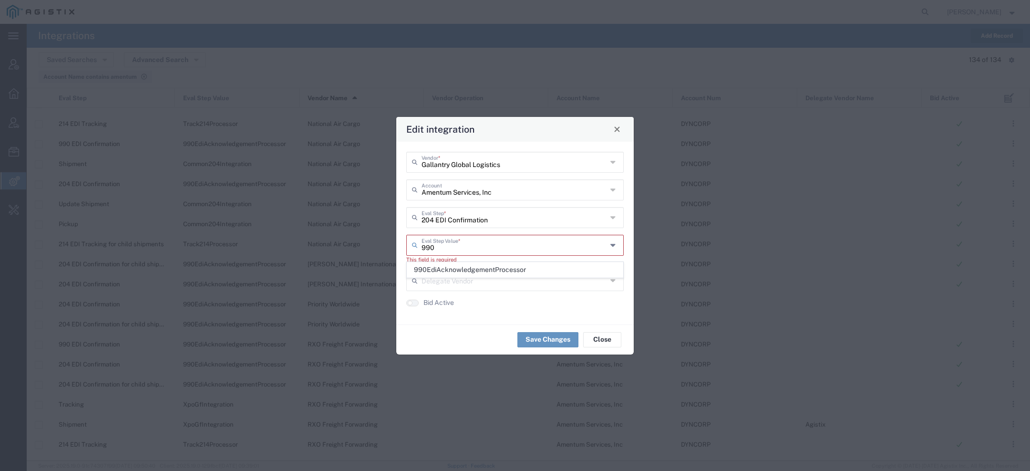
click at [454, 270] on span "990EdiAcknowledgementProcessor" at bounding box center [515, 269] width 216 height 15
type input "990EdiAcknowledgementProcessor"
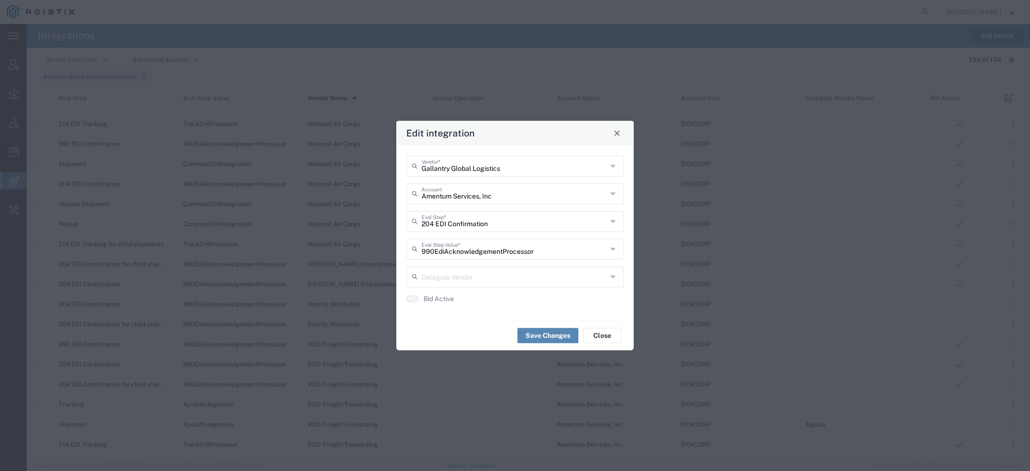
click at [550, 335] on button "Save Changes" at bounding box center [547, 335] width 61 height 15
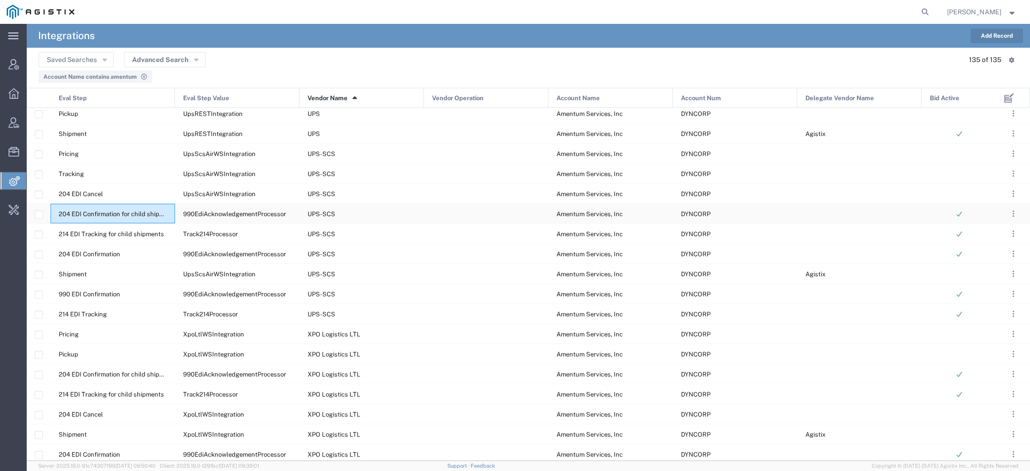
click at [134, 212] on span "204 EDI Confirmation for child shipments" at bounding box center [118, 213] width 119 height 7
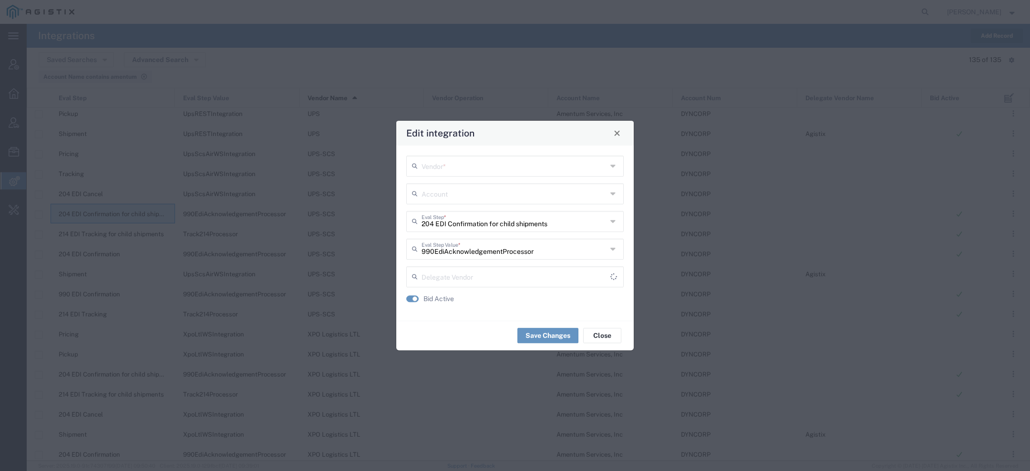
type input "Amentum Services, Inc"
type input "UPS-SCS"
click at [620, 135] on span "Close" at bounding box center [617, 133] width 7 height 7
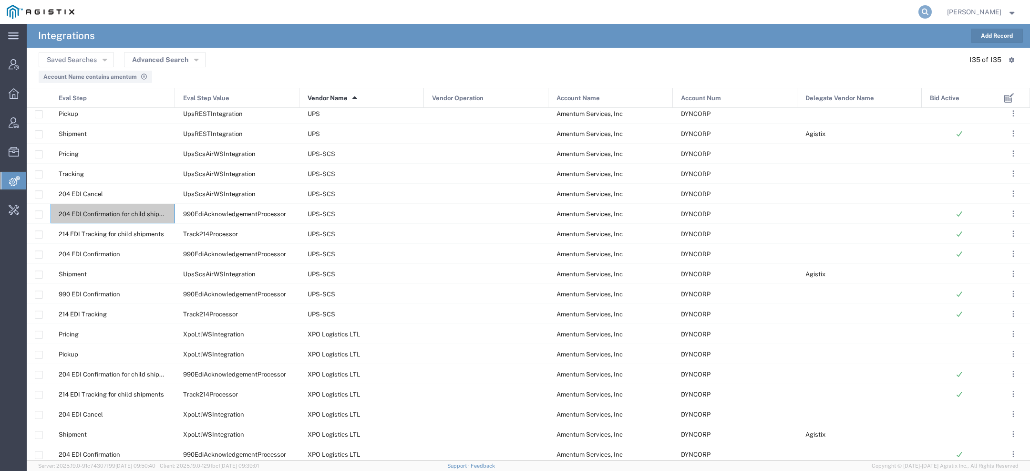
click at [927, 8] on icon at bounding box center [925, 11] width 13 height 13
type input "e"
paste input "n"
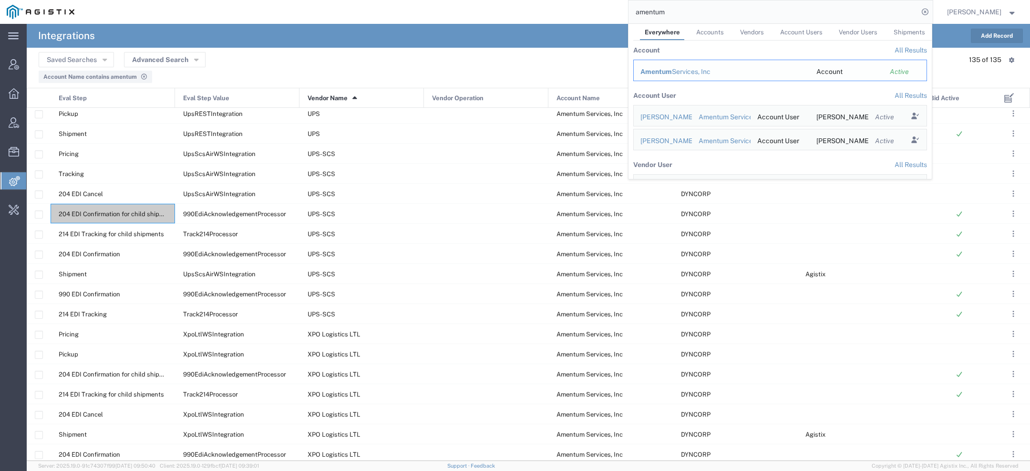
click at [686, 75] on div "Amentum Services, Inc" at bounding box center [722, 72] width 163 height 10
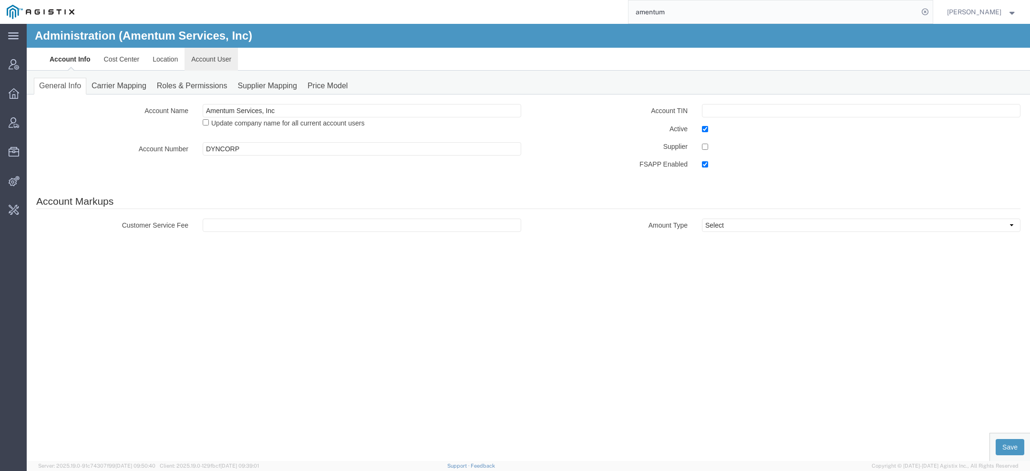
click at [205, 64] on link "Account User" at bounding box center [211, 59] width 53 height 23
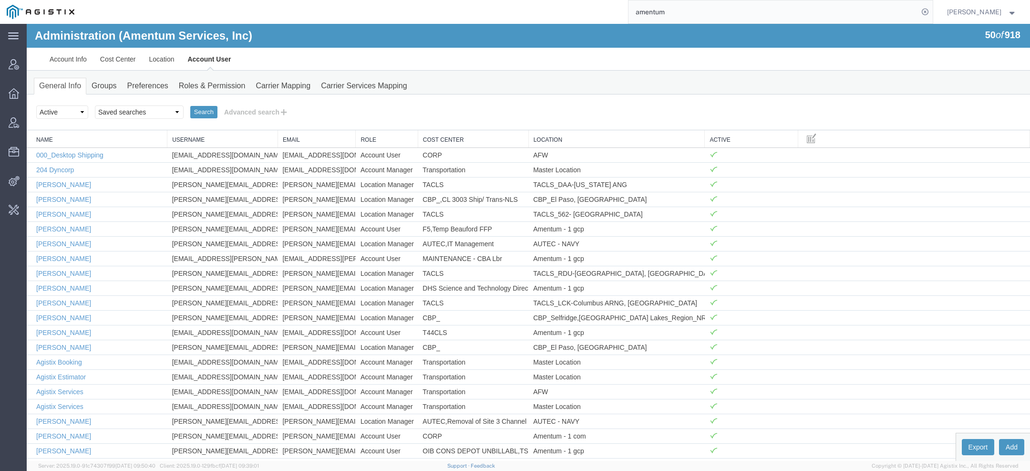
drag, startPoint x: 668, startPoint y: 13, endPoint x: 467, endPoint y: -5, distance: 202.1
click at [467, 0] on html "main_menu Created with Sketch. Collapse Menu Account Manager Overview Vendor Ma…" at bounding box center [515, 235] width 1030 height 471
paste input "55917713"
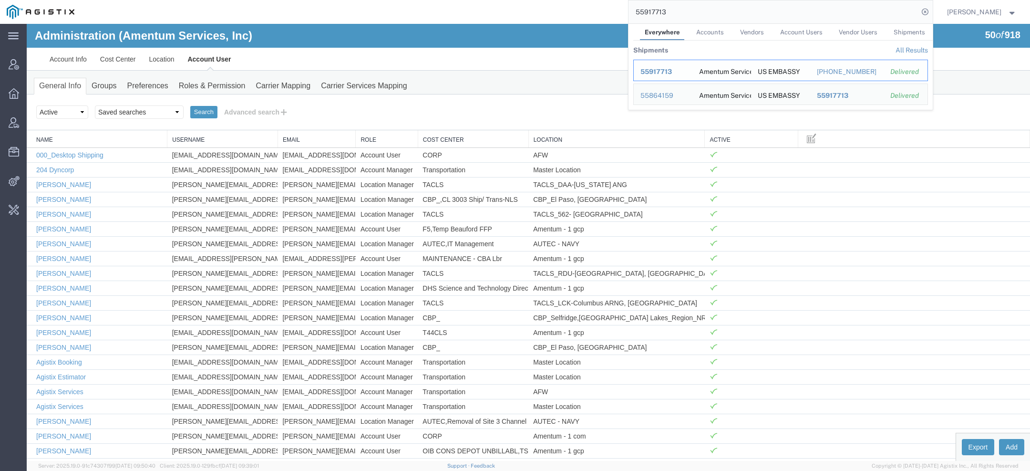
click at [661, 69] on span "55917713" at bounding box center [656, 72] width 31 height 8
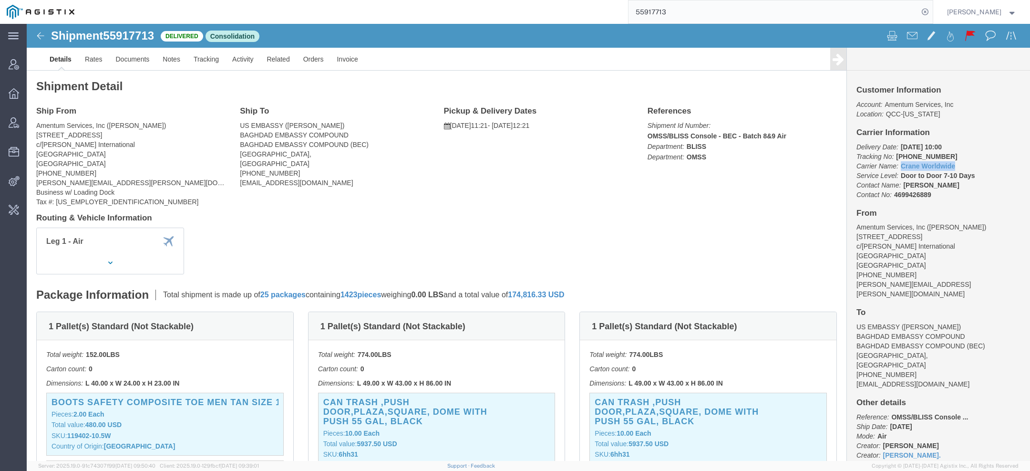
drag, startPoint x: 936, startPoint y: 143, endPoint x: 866, endPoint y: 144, distance: 70.6
click p "Delivery Date: 09/13/2025 10:00 Tracking No: 501-1843 7661 Carrier Name: Crane …"
click link "Crane Worldwide"
copy link "Crane Worldwide"
click at [667, 11] on input "55917713" at bounding box center [774, 11] width 290 height 23
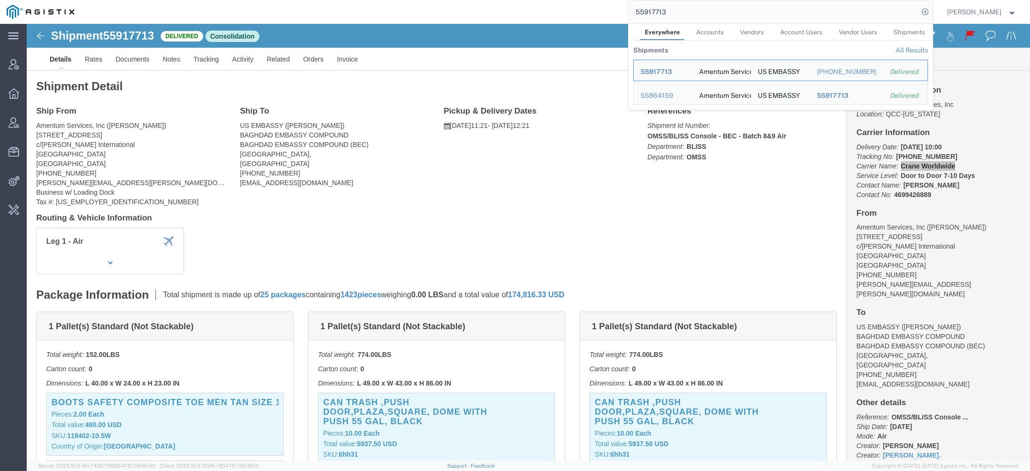
click at [667, 11] on input "55917713" at bounding box center [774, 11] width 290 height 23
paste input "Crane Worldwide"
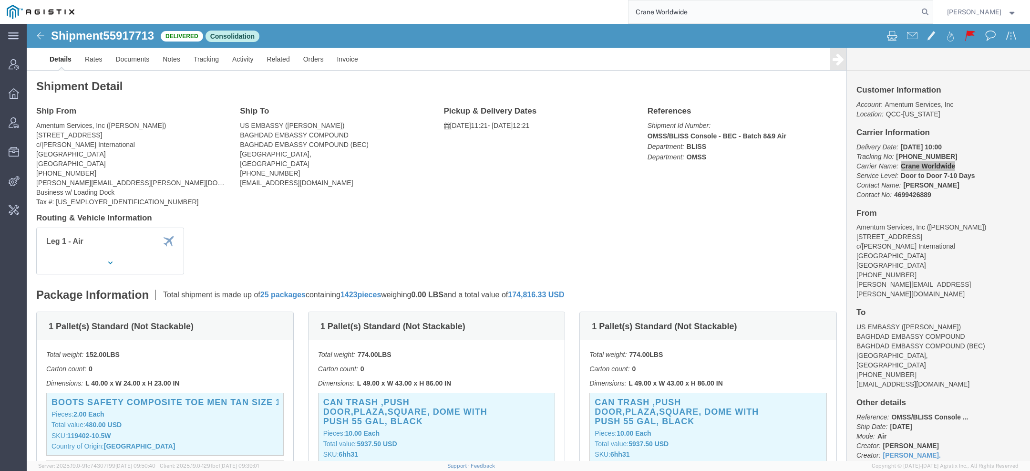
type input "Crane Worldwide"
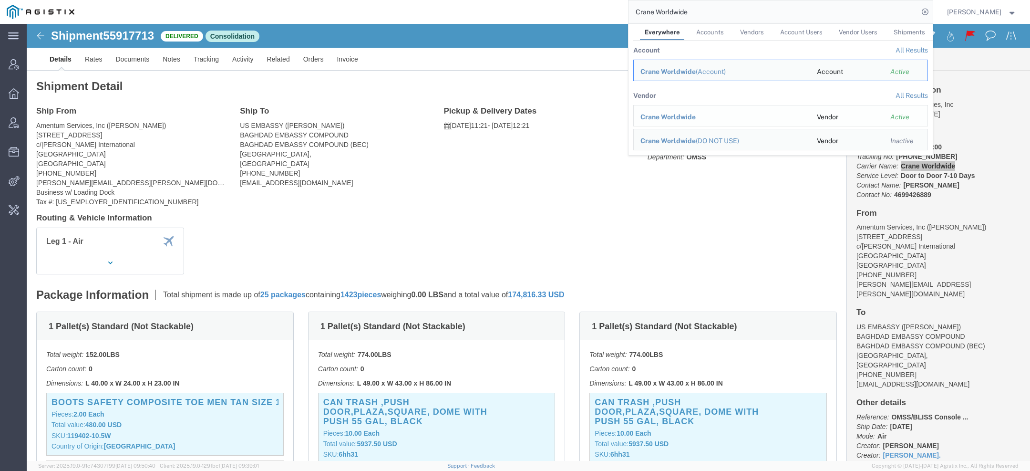
click at [657, 114] on span "Crane Worldwide" at bounding box center [668, 117] width 55 height 8
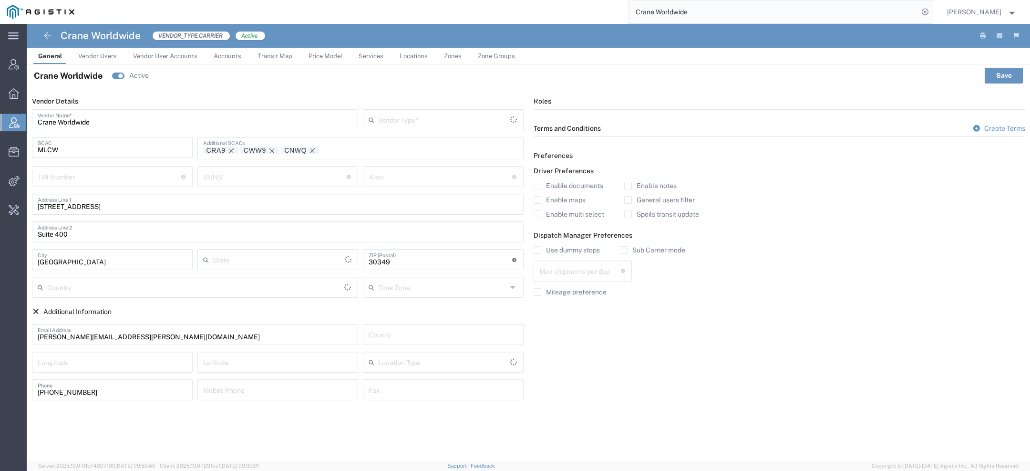
type input "Carrier"
type input "Georgia"
type input "United States"
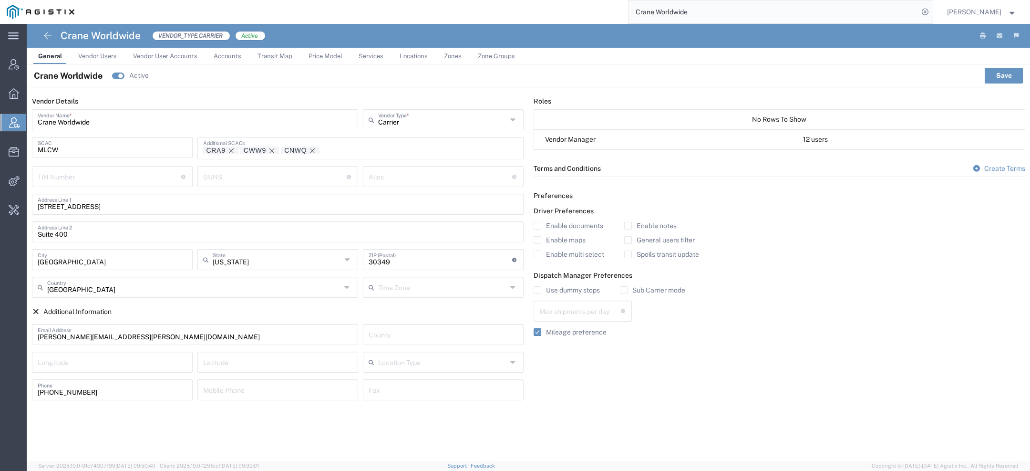
click at [101, 48] on link "Vendor Users" at bounding box center [97, 56] width 48 height 17
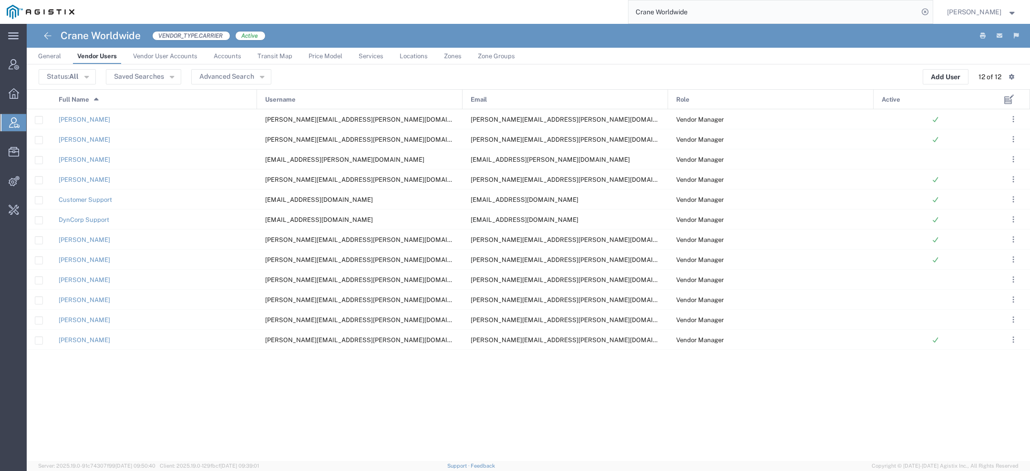
click at [706, 11] on input "Crane Worldwide" at bounding box center [774, 11] width 290 height 23
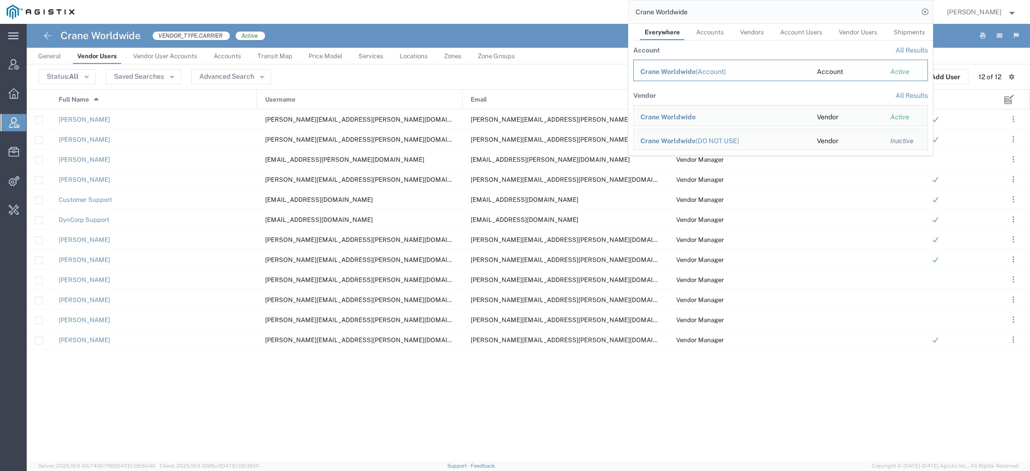
click at [655, 71] on span "Crane Worldwide" at bounding box center [668, 72] width 55 height 8
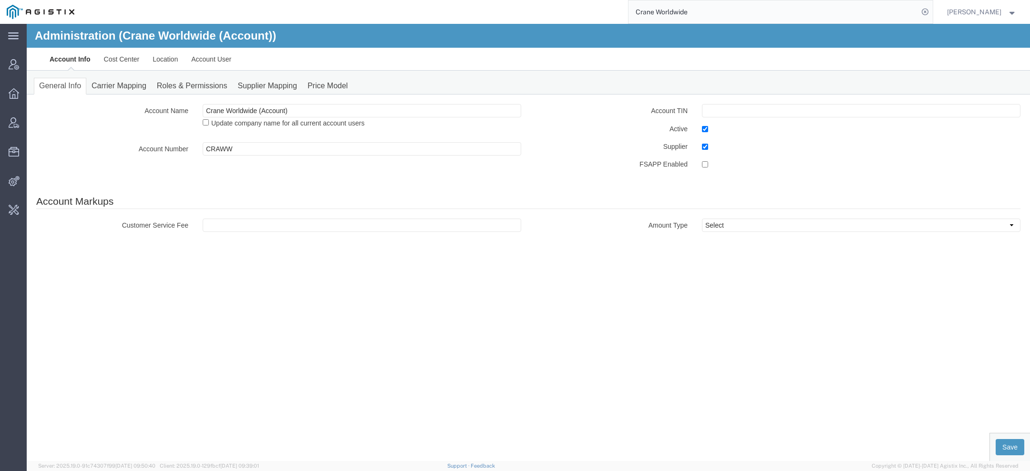
click at [722, 11] on input "Crane Worldwide" at bounding box center [774, 11] width 290 height 23
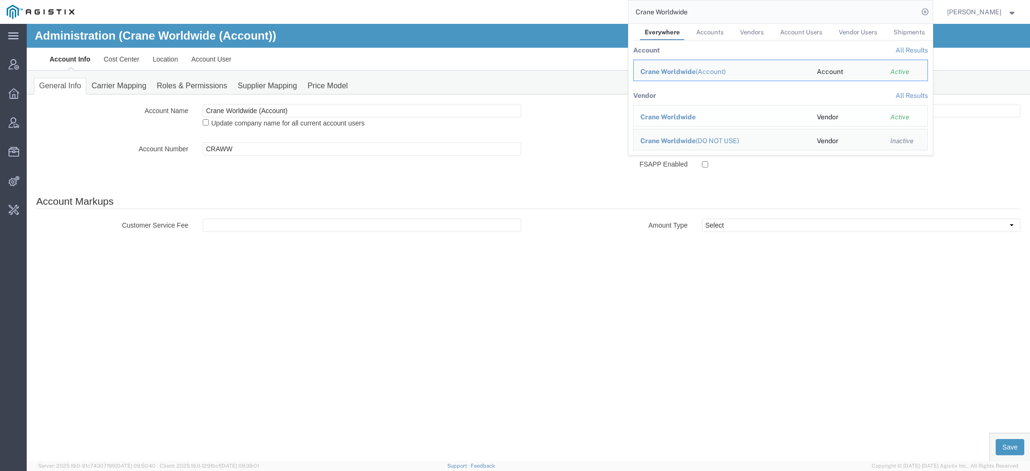
click at [660, 119] on span "Crane Worldwide" at bounding box center [668, 117] width 55 height 8
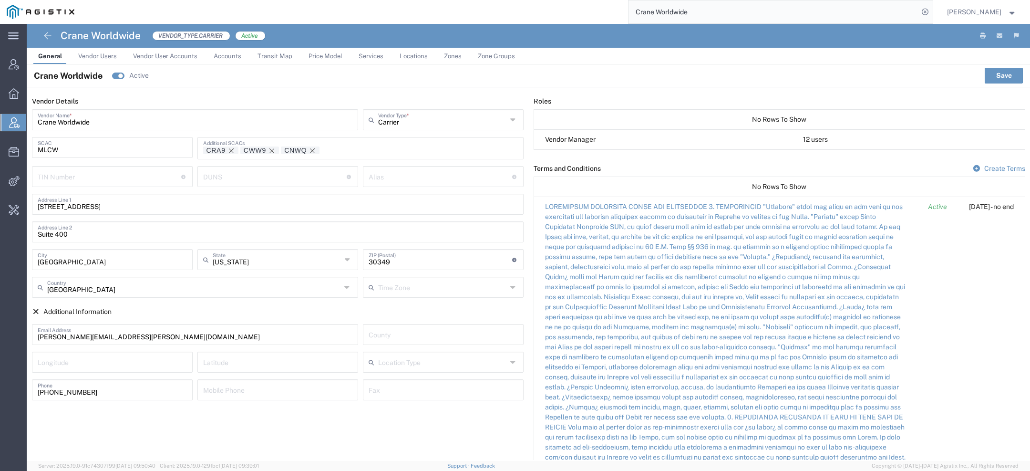
click at [106, 59] on span "Vendor Users" at bounding box center [97, 55] width 39 height 7
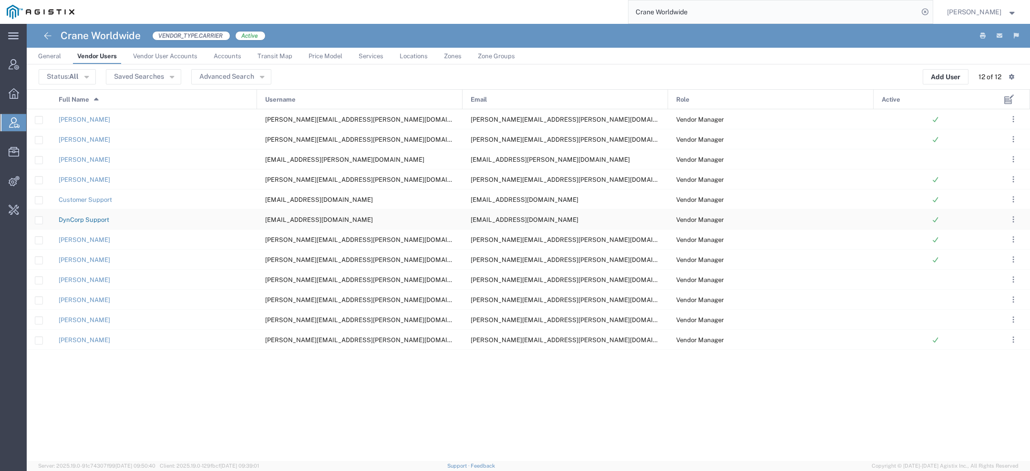
click at [85, 217] on link "DynCorp Support" at bounding box center [84, 219] width 51 height 7
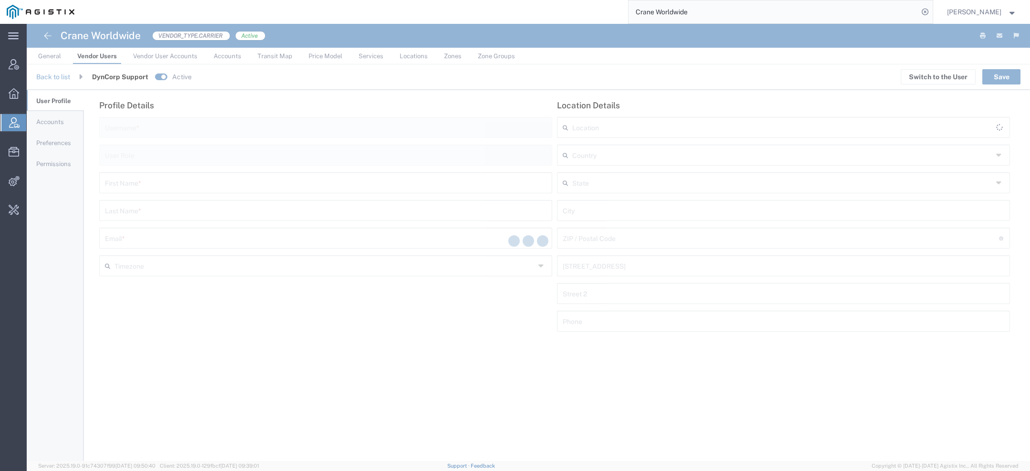
type input "dyncorpdfw@craneww.com"
type input "Vendor Manager"
type input "DynCorp"
type input "Support"
type input "dyncorpdfw@craneww.com"
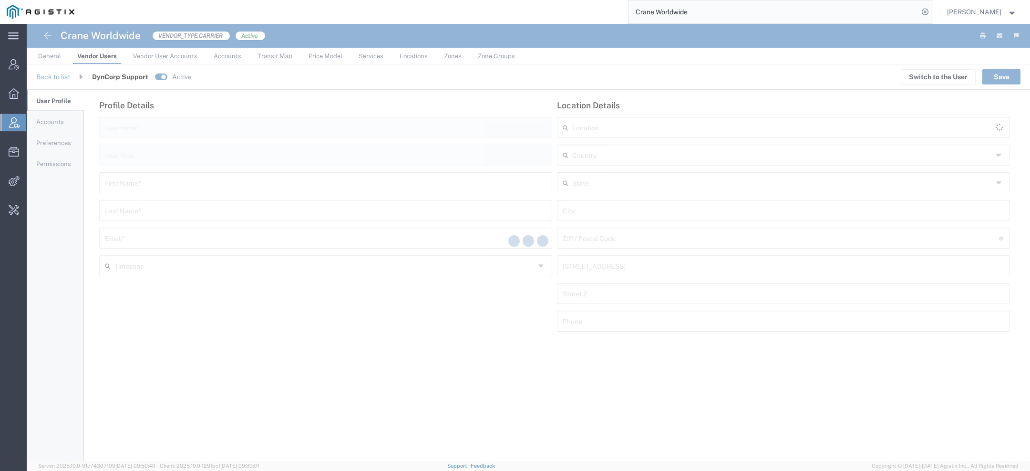
type input "United States"
type input "America/Los-Angeles"
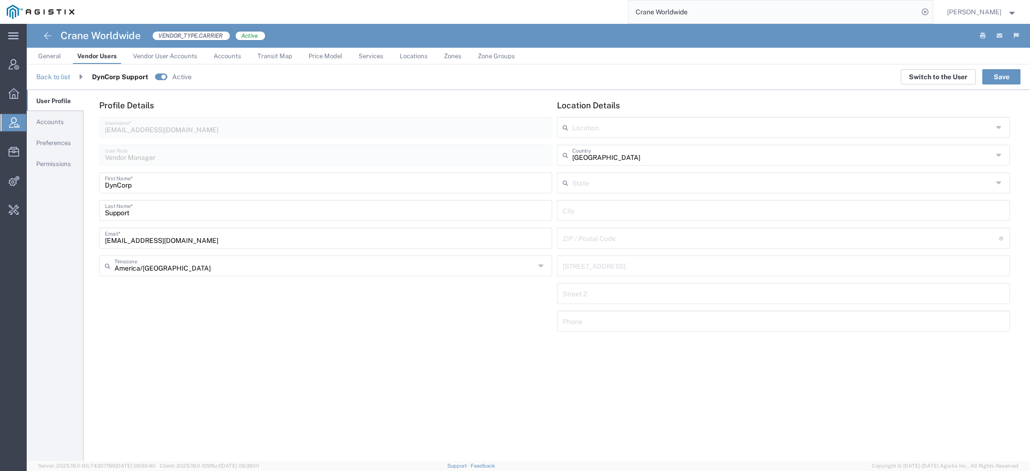
click at [927, 78] on button "Switch to the User" at bounding box center [938, 76] width 75 height 15
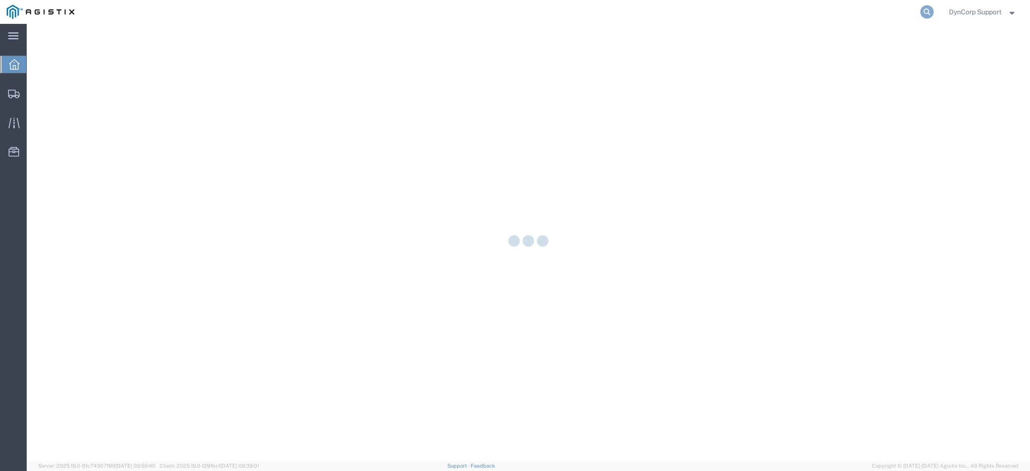
click at [923, 10] on icon at bounding box center [926, 11] width 13 height 13
paste input "56292686"
type input "56292686"
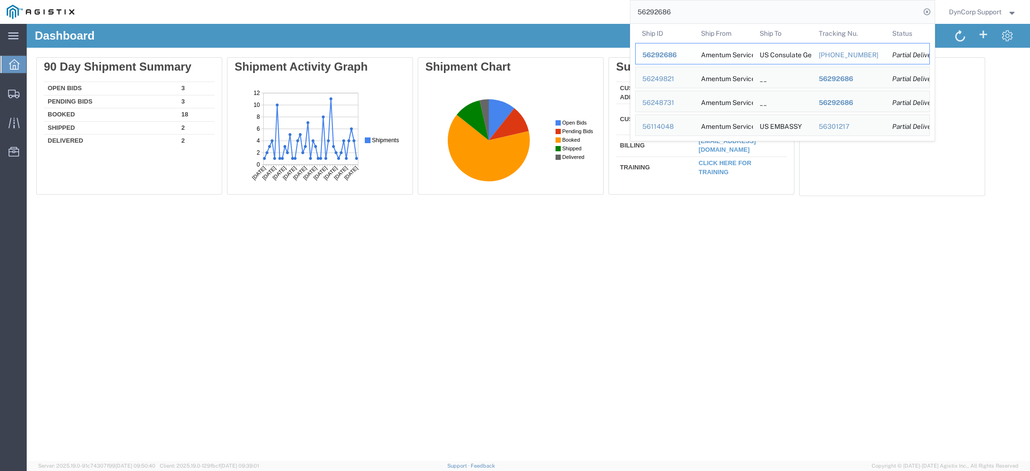
click at [662, 54] on span "56292686" at bounding box center [659, 55] width 34 height 8
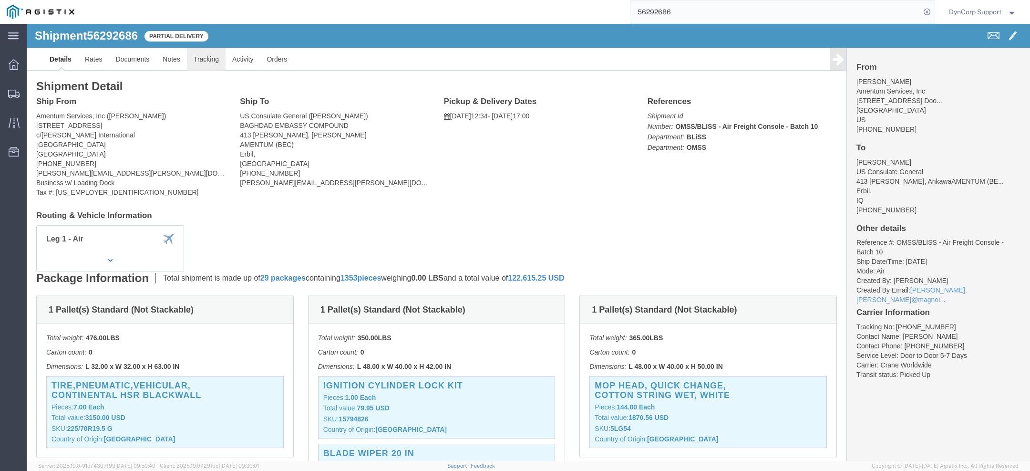
click link "Tracking"
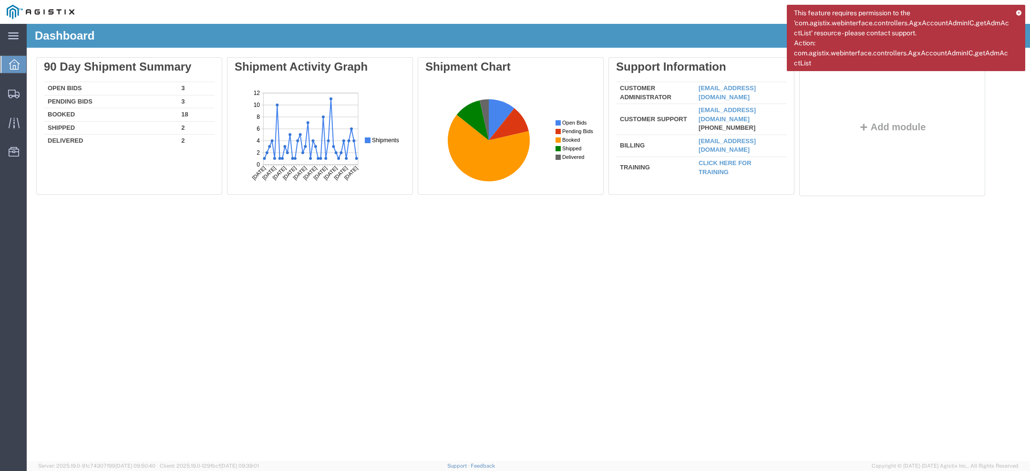
click at [1019, 10] on icon at bounding box center [1018, 12] width 5 height 5
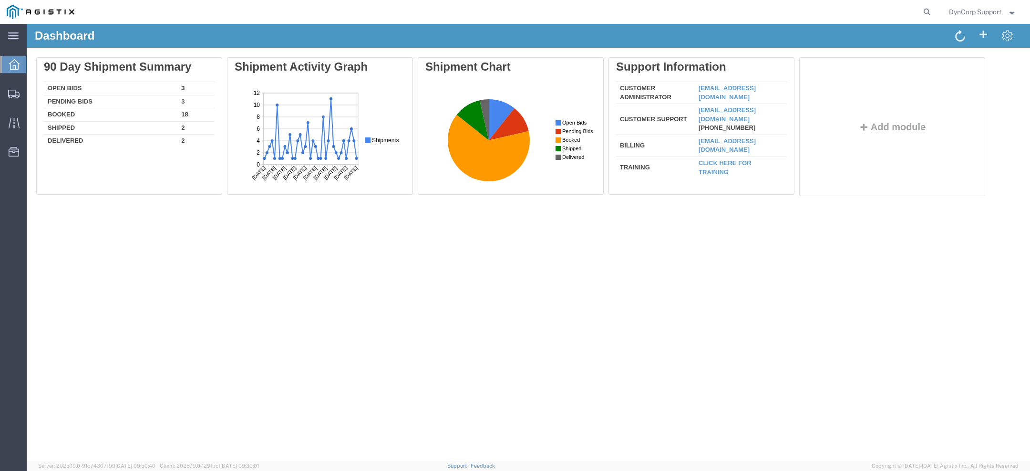
click at [1006, 14] on span "DynCorp Support" at bounding box center [983, 12] width 68 height 10
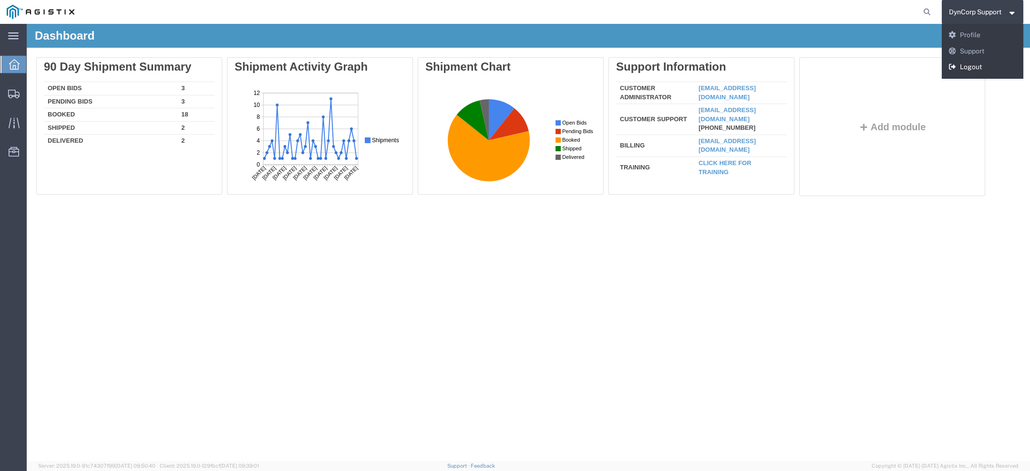
drag, startPoint x: 989, startPoint y: 64, endPoint x: 974, endPoint y: 32, distance: 35.6
click at [989, 64] on link "Logout" at bounding box center [983, 67] width 82 height 16
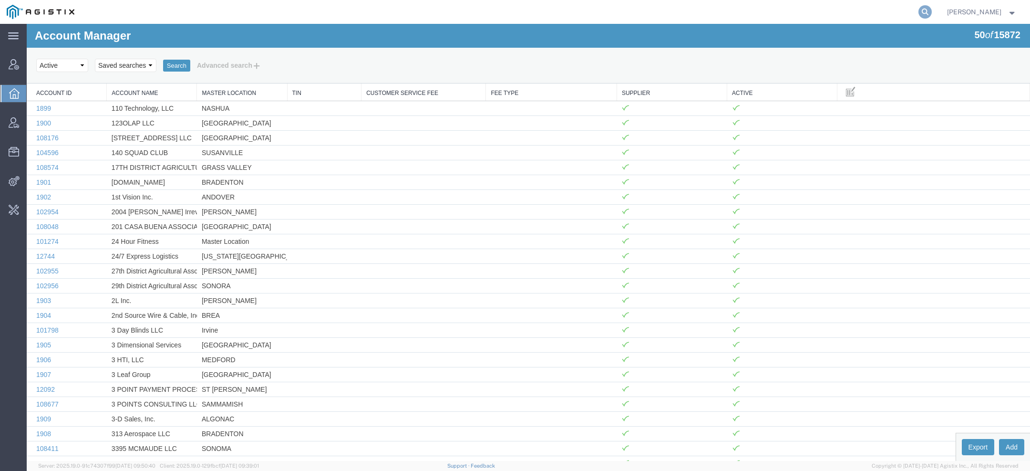
click at [930, 6] on icon at bounding box center [925, 11] width 13 height 13
paste input "56834998"
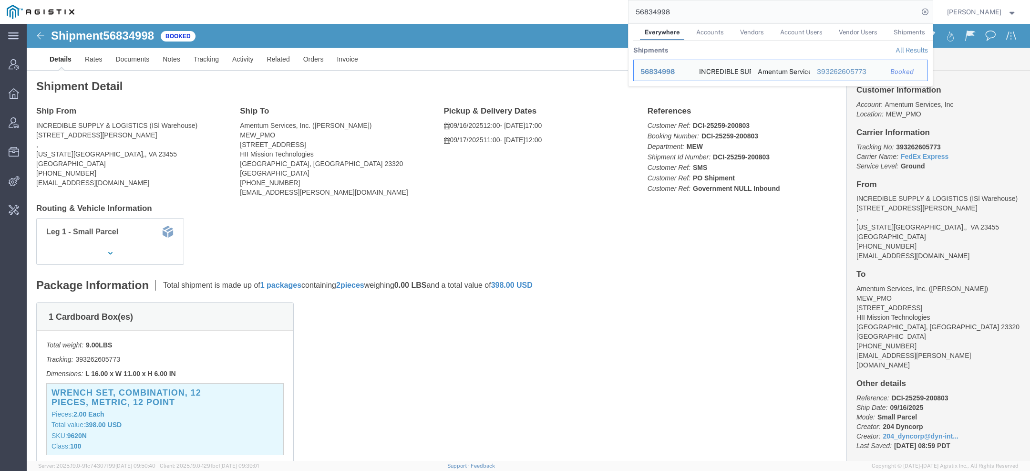
drag, startPoint x: 670, startPoint y: 14, endPoint x: 550, endPoint y: -2, distance: 120.4
click at [550, 0] on html "main_menu Created with Sketch. Collapse Menu Account Manager Overview Vendor Ma…" at bounding box center [515, 235] width 1030 height 471
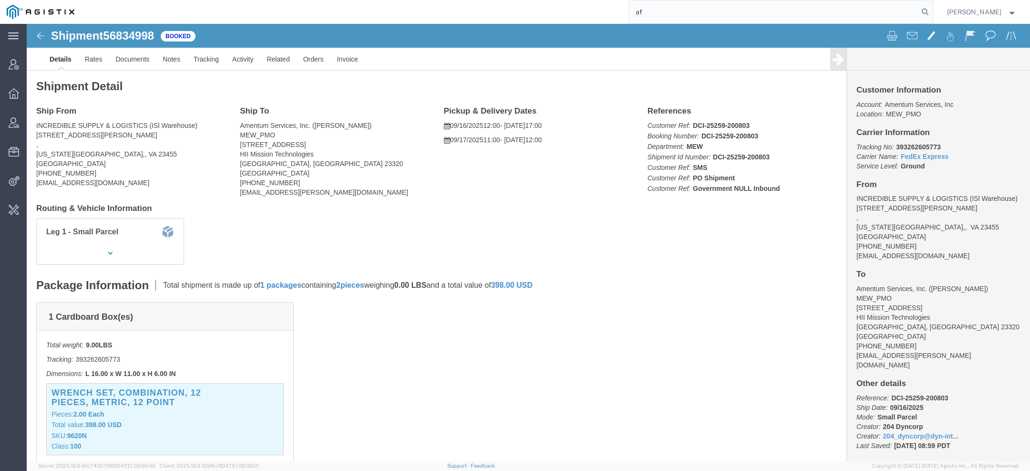
type input "a"
drag, startPoint x: 684, startPoint y: 16, endPoint x: 615, endPoint y: 11, distance: 69.8
click at [615, 11] on div "far west corr" at bounding box center [507, 12] width 852 height 24
click at [608, 17] on div "far west corr" at bounding box center [507, 12] width 852 height 24
drag, startPoint x: 681, startPoint y: 12, endPoint x: 569, endPoint y: 6, distance: 112.2
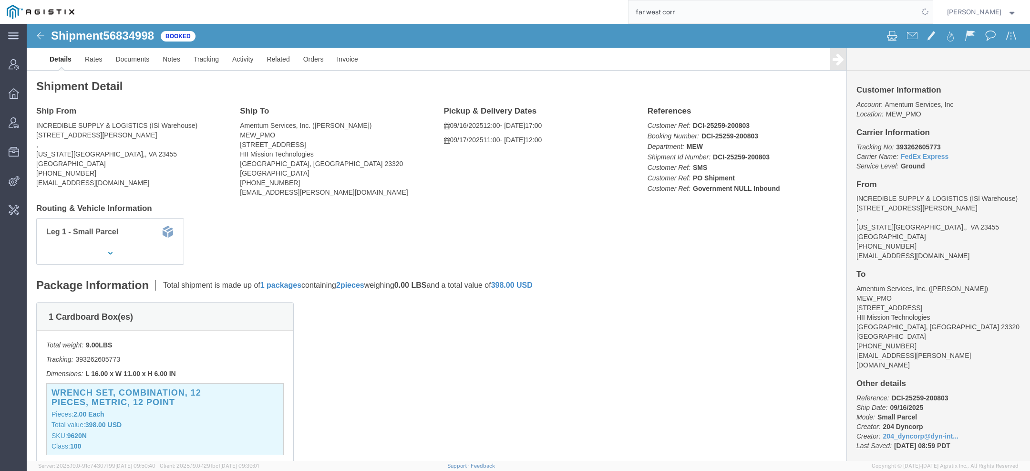
click at [584, 6] on div "far west corr" at bounding box center [507, 12] width 852 height 24
click at [648, 14] on input "far west corr" at bounding box center [774, 11] width 290 height 23
type input "farwest corr"
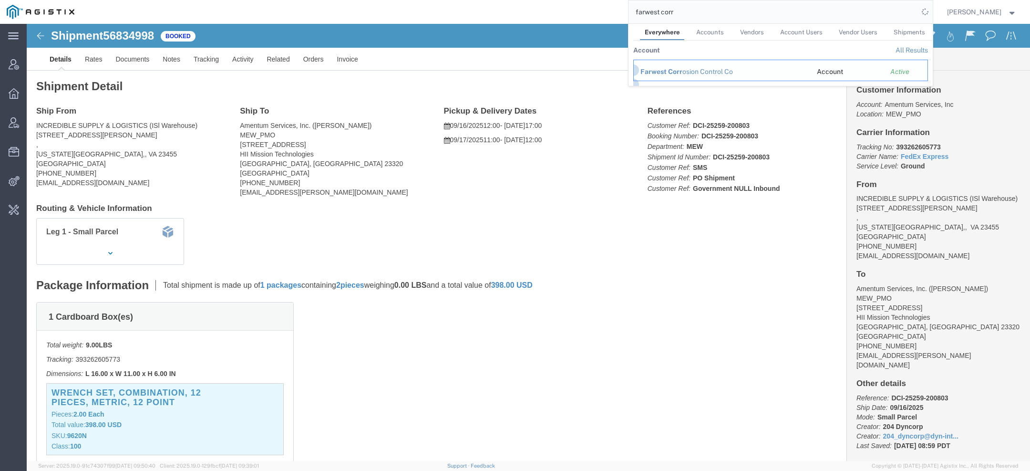
click at [660, 73] on span "Farwest Corr" at bounding box center [662, 72] width 42 height 8
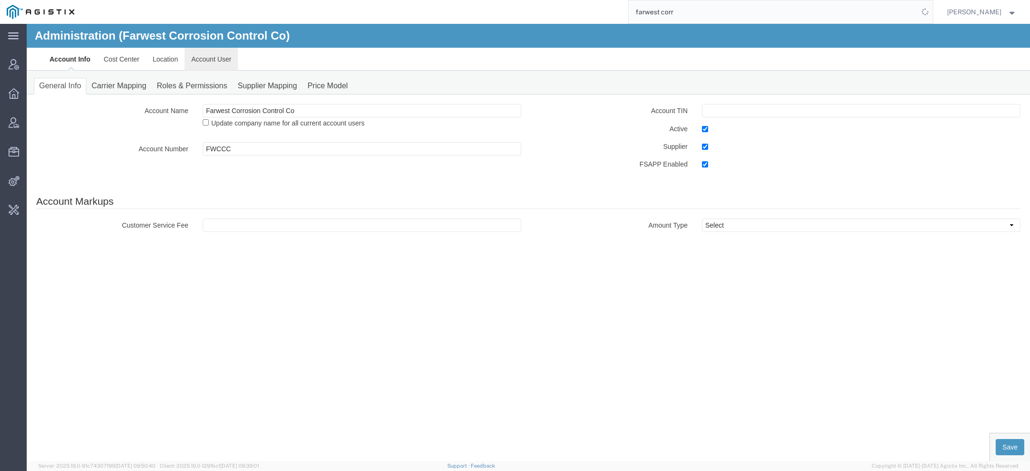
click at [204, 57] on link "Account User" at bounding box center [211, 59] width 53 height 23
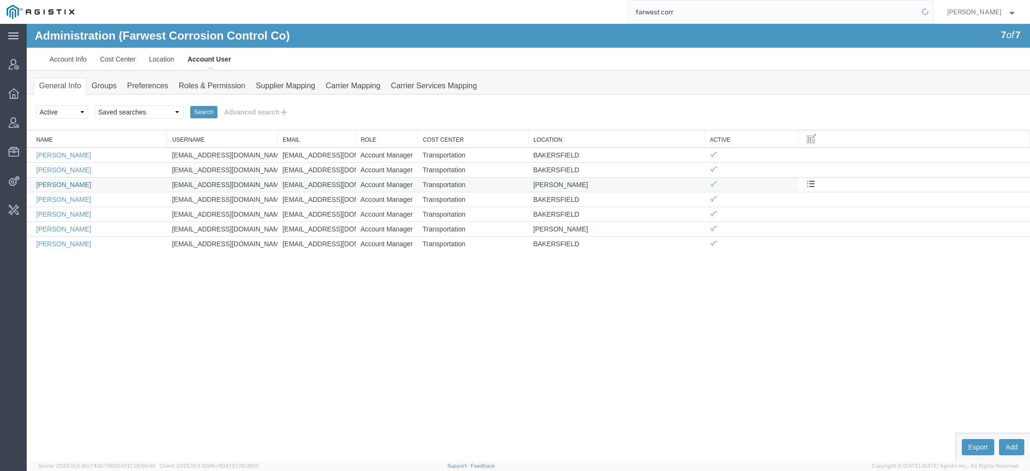
click at [74, 181] on link "Carlos Vazquez" at bounding box center [63, 185] width 55 height 8
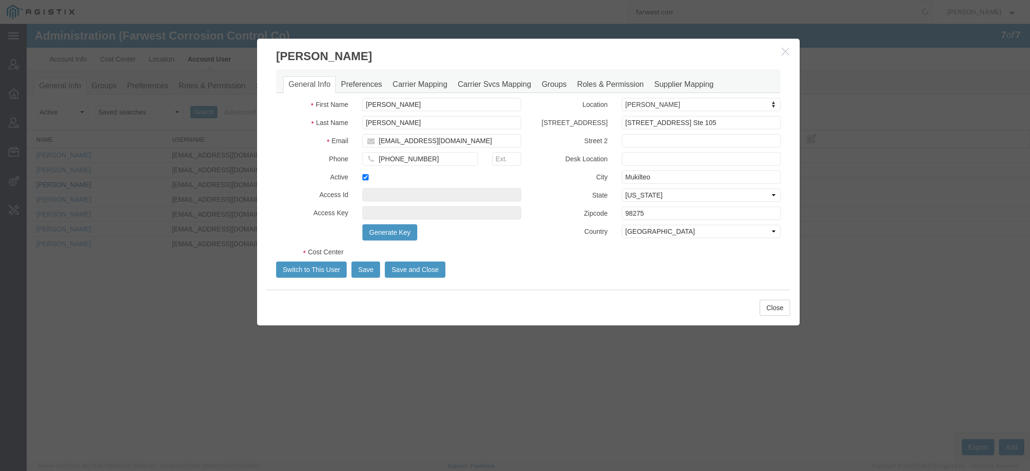
select select "COSTCENTER"
select select "11237"
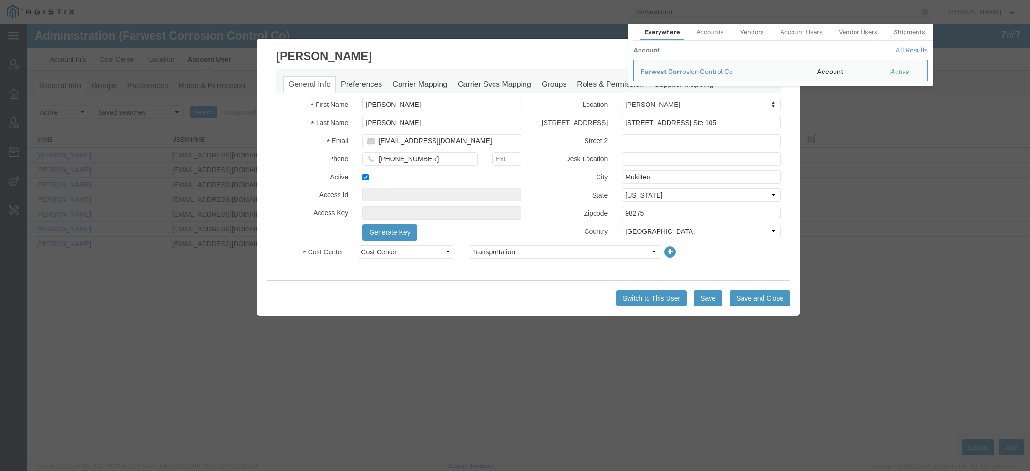
click at [510, 50] on h3 "Carlos Vazquez" at bounding box center [528, 52] width 543 height 26
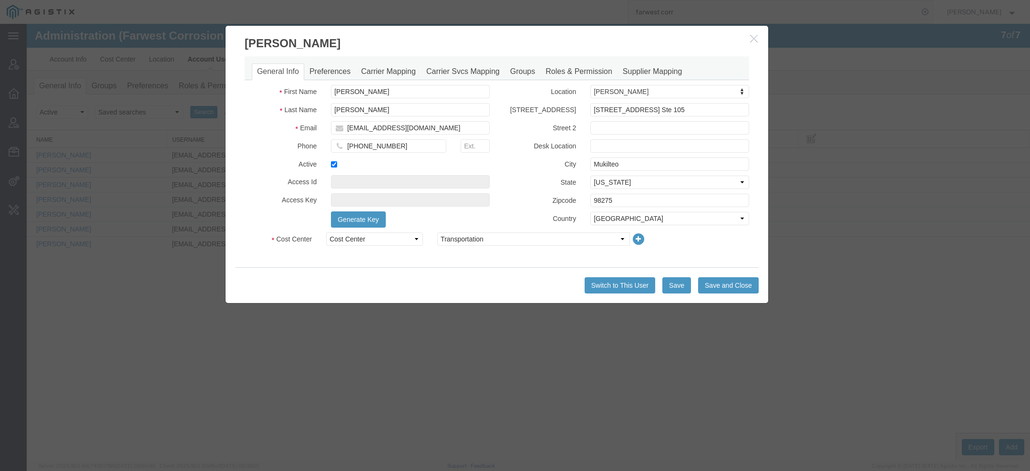
drag, startPoint x: 649, startPoint y: 50, endPoint x: 617, endPoint y: 37, distance: 34.5
click at [617, 37] on h3 "Carlos Vazquez" at bounding box center [497, 39] width 543 height 26
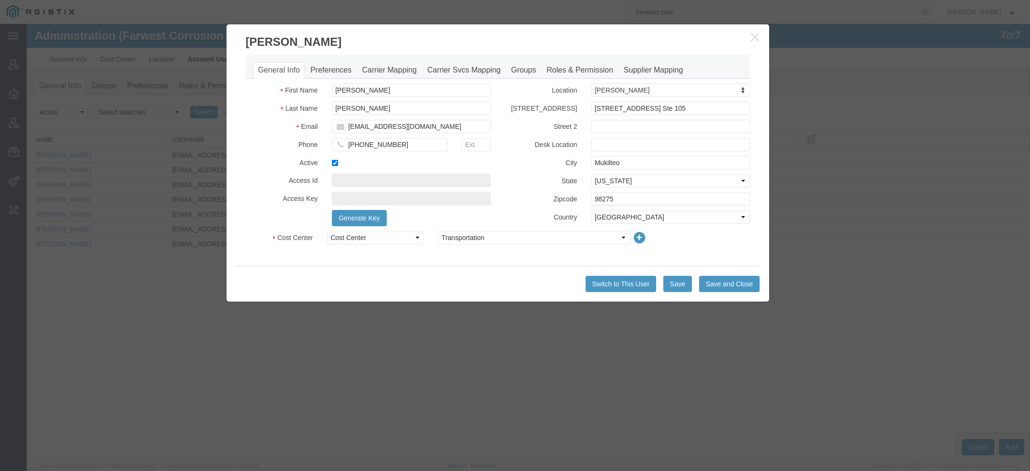
click at [618, 35] on h3 "Carlos Vazquez" at bounding box center [498, 37] width 543 height 26
click at [582, 34] on h3 "Carlos Vazquez" at bounding box center [498, 37] width 543 height 26
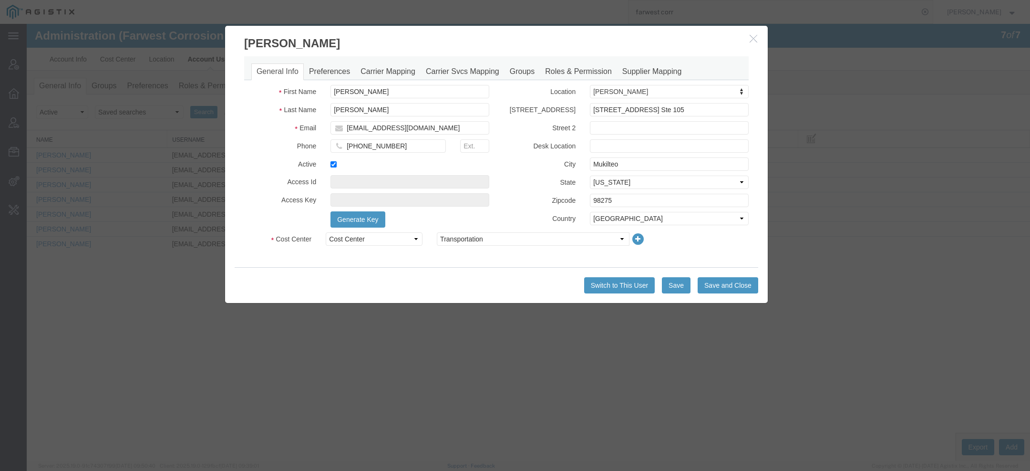
click at [580, 36] on h3 "Carlos Vazquez" at bounding box center [496, 39] width 543 height 26
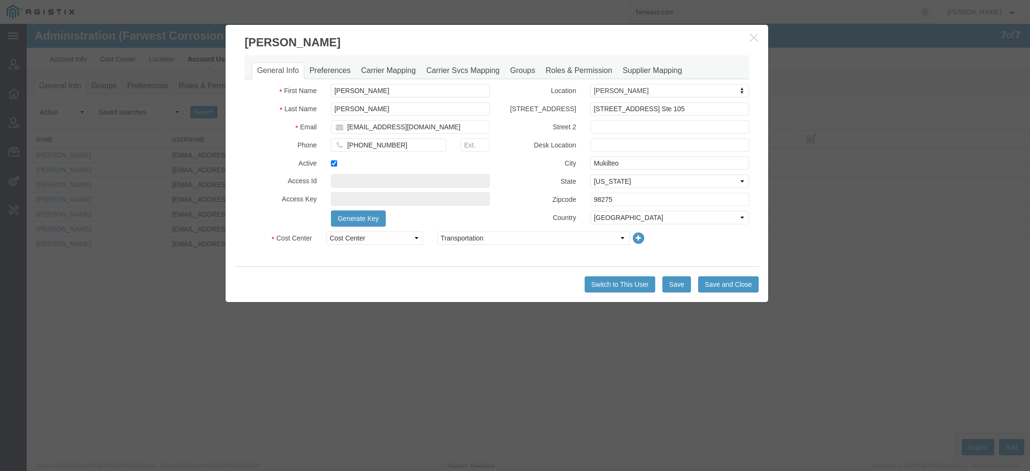
click at [580, 35] on h3 "Carlos Vazquez" at bounding box center [497, 38] width 543 height 26
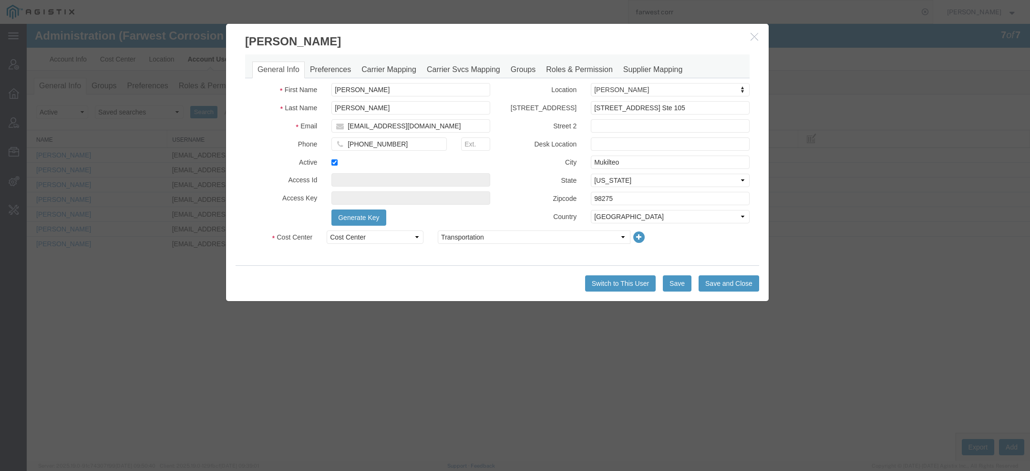
click at [580, 34] on h3 "Carlos Vazquez" at bounding box center [497, 37] width 543 height 26
click at [579, 33] on h3 "Carlos Vazquez" at bounding box center [496, 36] width 543 height 26
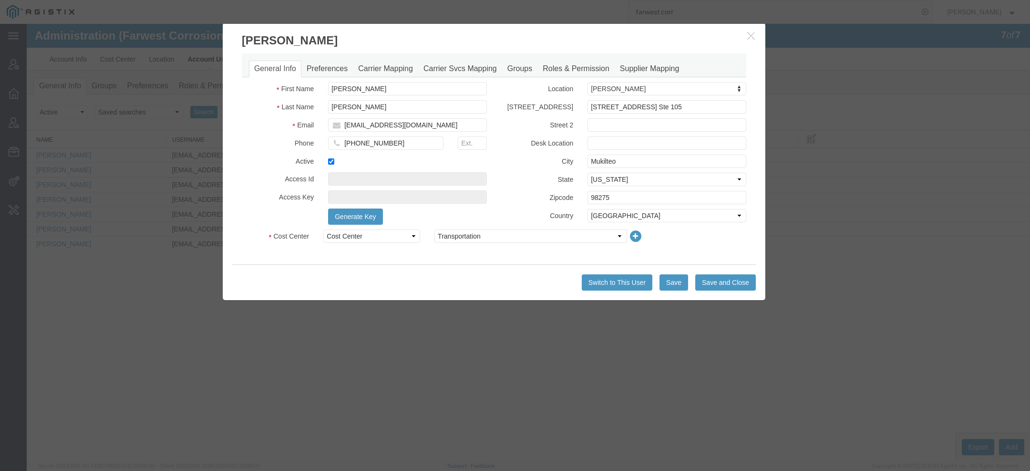
click at [566, 33] on h3 "Carlos Vazquez" at bounding box center [494, 36] width 543 height 26
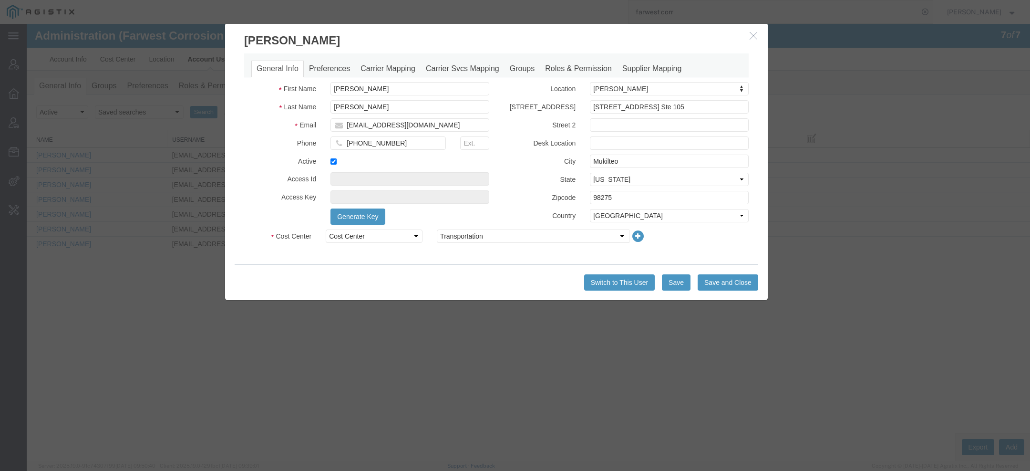
click at [568, 33] on h3 "Carlos Vazquez" at bounding box center [496, 36] width 543 height 26
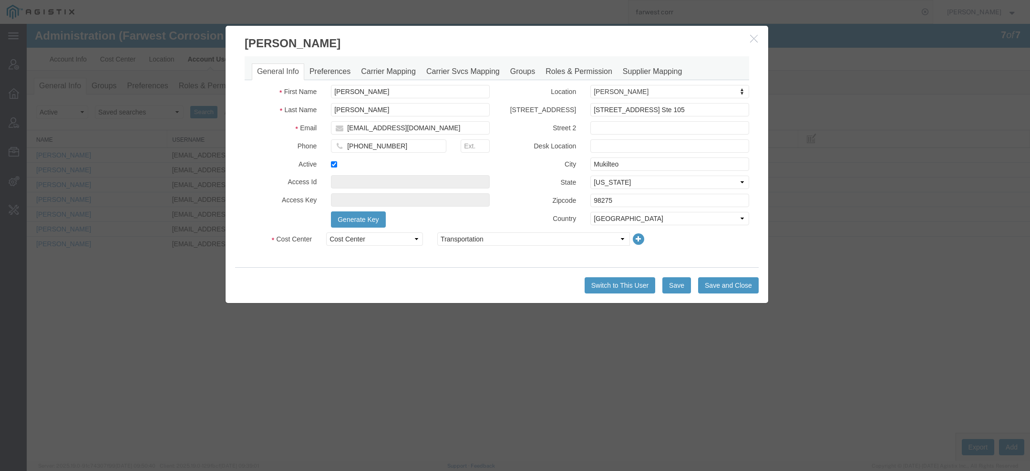
click at [529, 37] on h3 "Carlos Vazquez" at bounding box center [497, 39] width 543 height 26
click at [529, 36] on h3 "Carlos Vazquez" at bounding box center [497, 38] width 543 height 26
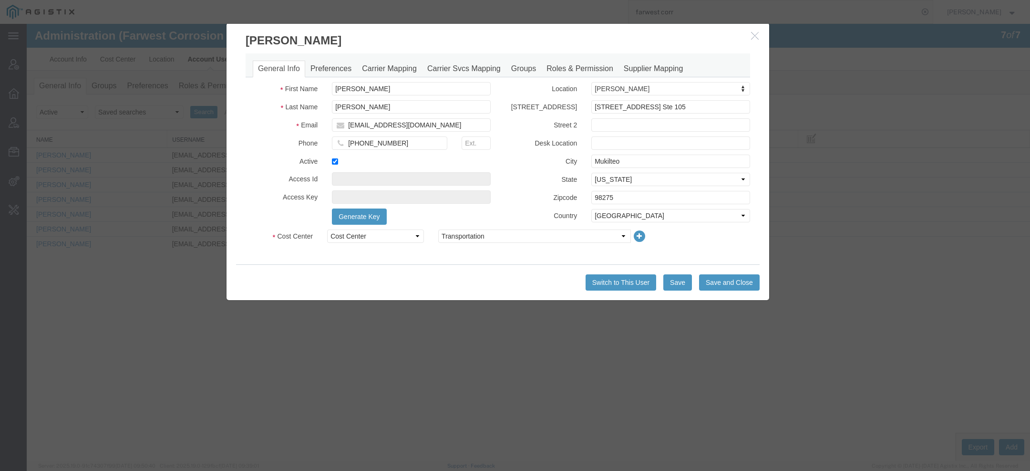
click at [494, 36] on h3 "Carlos Vazquez" at bounding box center [498, 36] width 543 height 26
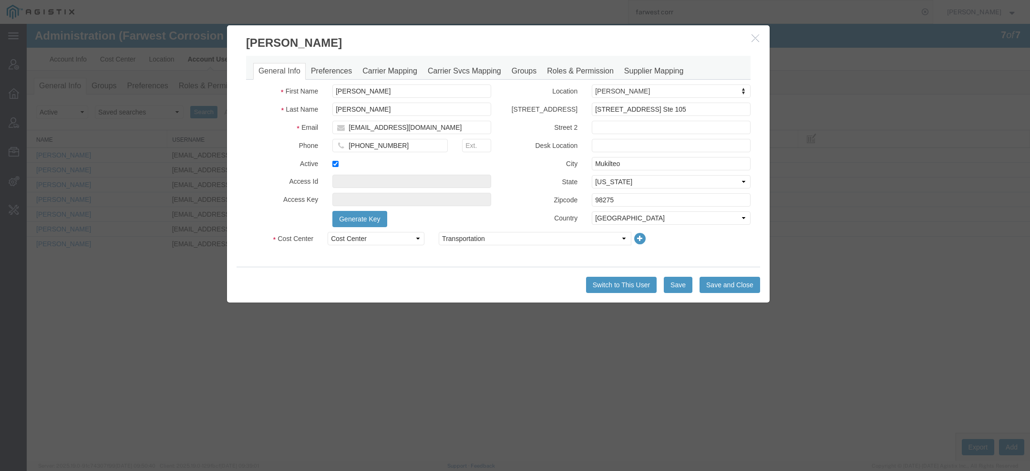
click at [492, 38] on h3 "Carlos Vazquez" at bounding box center [498, 38] width 543 height 26
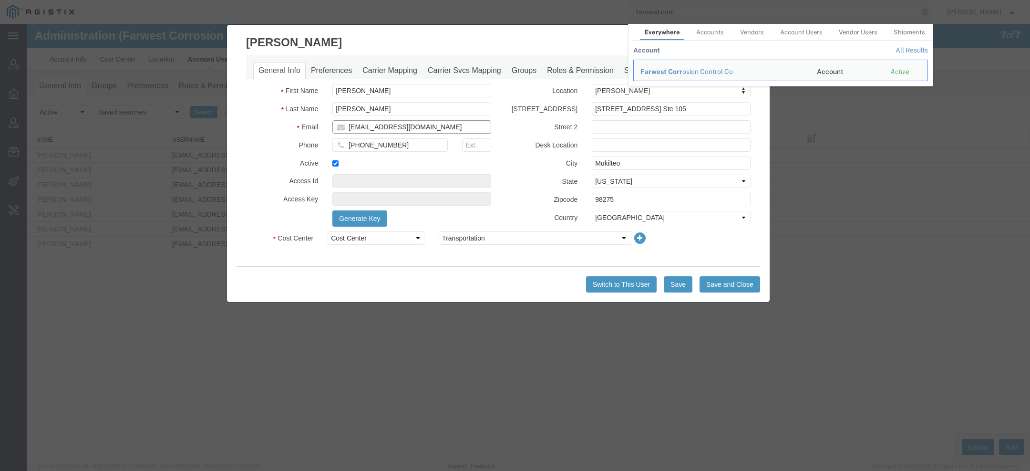
click at [402, 128] on input "cvazquez@farwestcorrosion.com" at bounding box center [411, 126] width 159 height 13
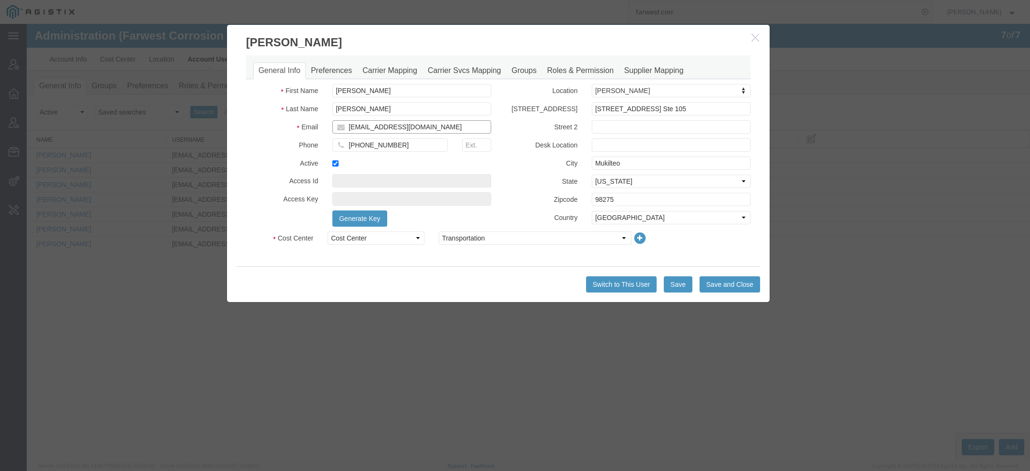
click at [402, 128] on input "cvazquez@farwestcorrosion.com" at bounding box center [411, 126] width 159 height 13
click at [764, 37] on h3 "Carlos Vazquez" at bounding box center [498, 38] width 543 height 26
click at [752, 37] on icon "button" at bounding box center [756, 37] width 8 height 8
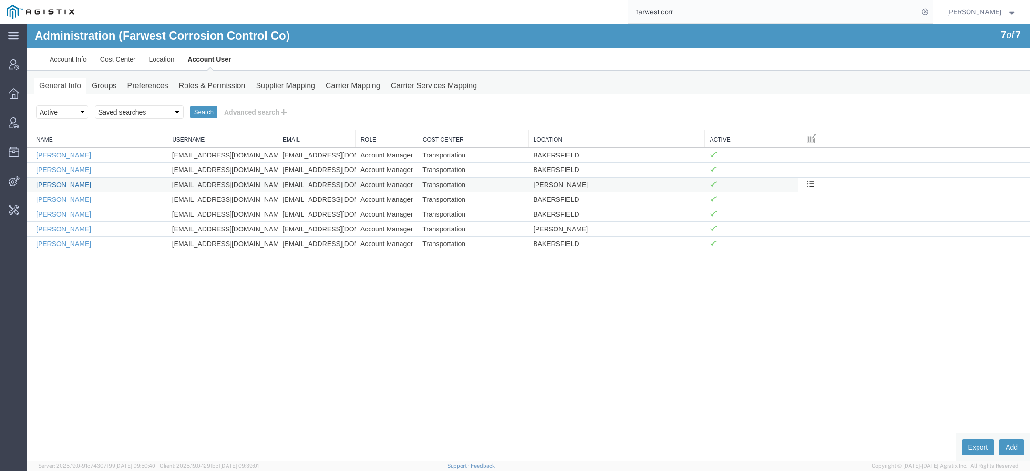
click at [72, 183] on link "Carlos Vazquez" at bounding box center [63, 185] width 55 height 8
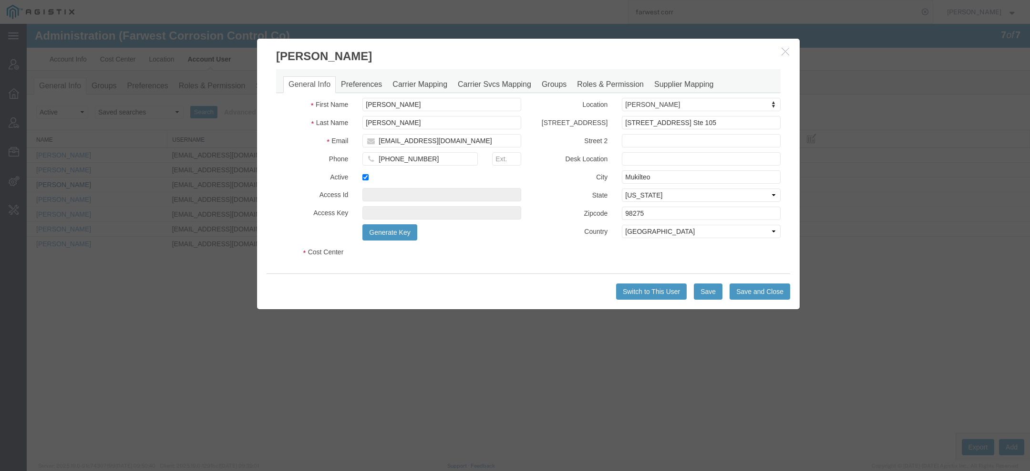
select select "COSTCENTER"
select select "11237"
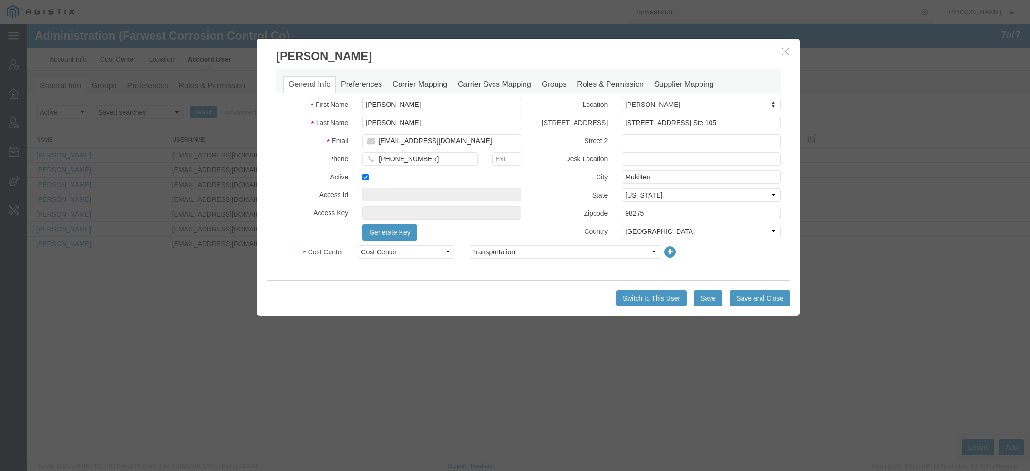
click at [789, 52] on icon "button" at bounding box center [786, 51] width 8 height 8
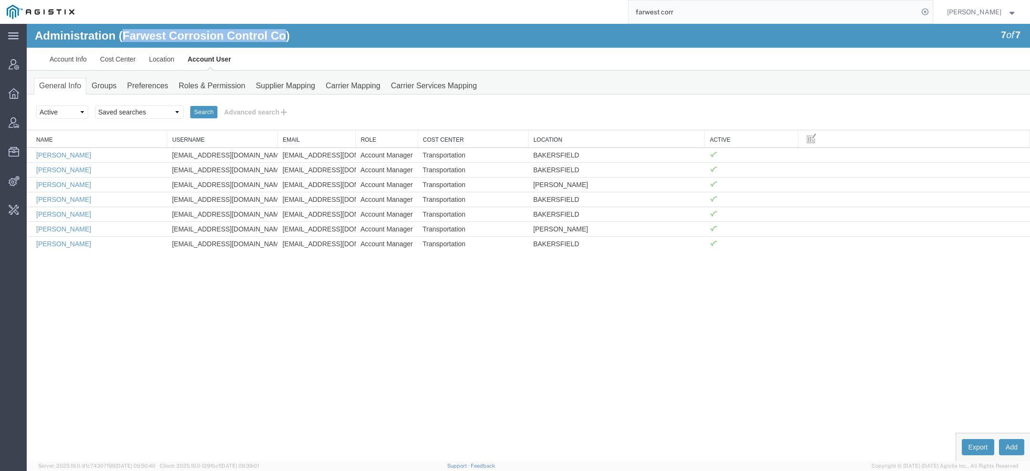
drag, startPoint x: 124, startPoint y: 35, endPoint x: 285, endPoint y: 32, distance: 160.7
click at [284, 34] on h1 "Administration (Farwest Corrosion Control Co)" at bounding box center [162, 36] width 255 height 12
copy h1 "Farwest Corrosion Control Co"
drag, startPoint x: 699, startPoint y: 10, endPoint x: 561, endPoint y: 7, distance: 137.4
click at [561, 7] on div "farwest corr" at bounding box center [507, 12] width 852 height 24
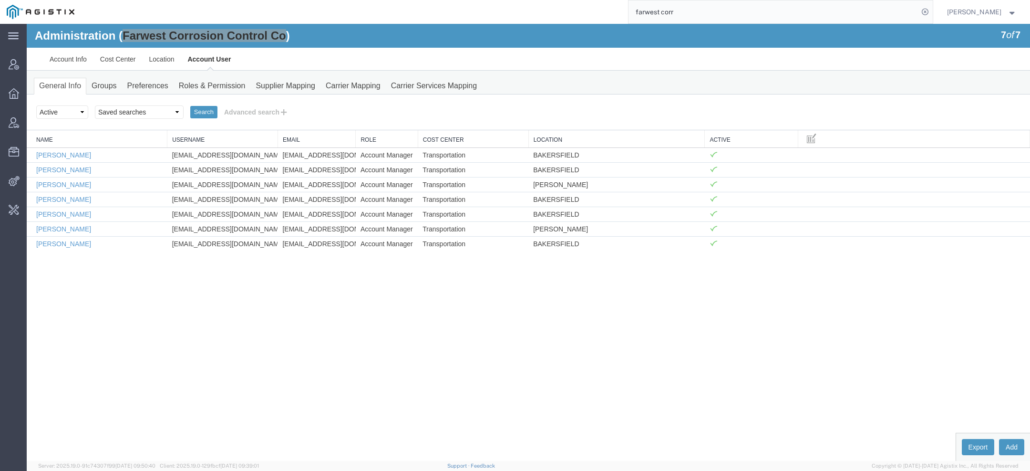
paste input "5597941521"
type input "5597941521"
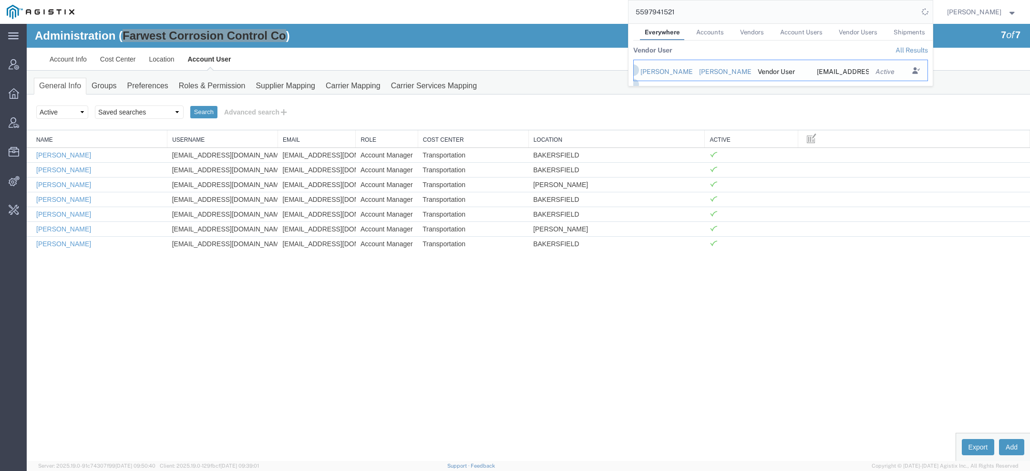
click at [656, 72] on div "Pedro Campos" at bounding box center [663, 72] width 45 height 10
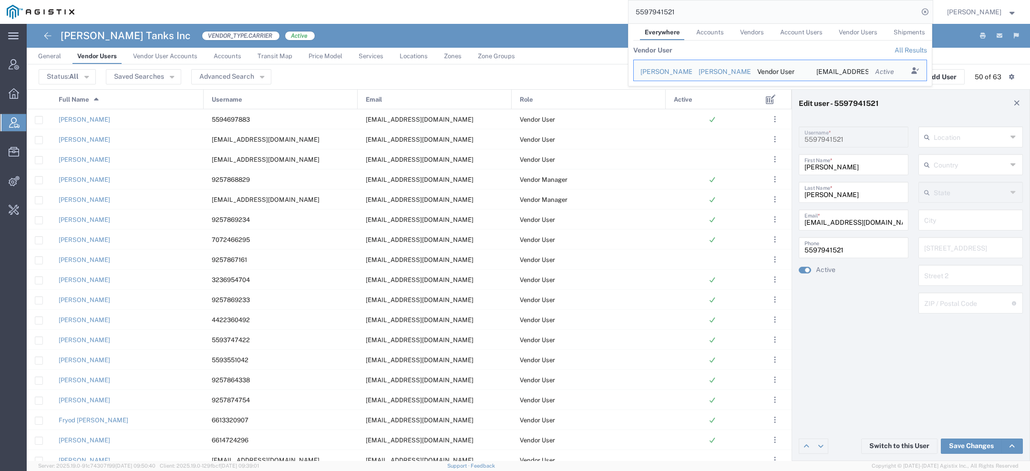
click at [665, 10] on input "5597941521" at bounding box center [774, 11] width 290 height 23
click at [892, 448] on button "Switch to this User" at bounding box center [899, 445] width 76 height 15
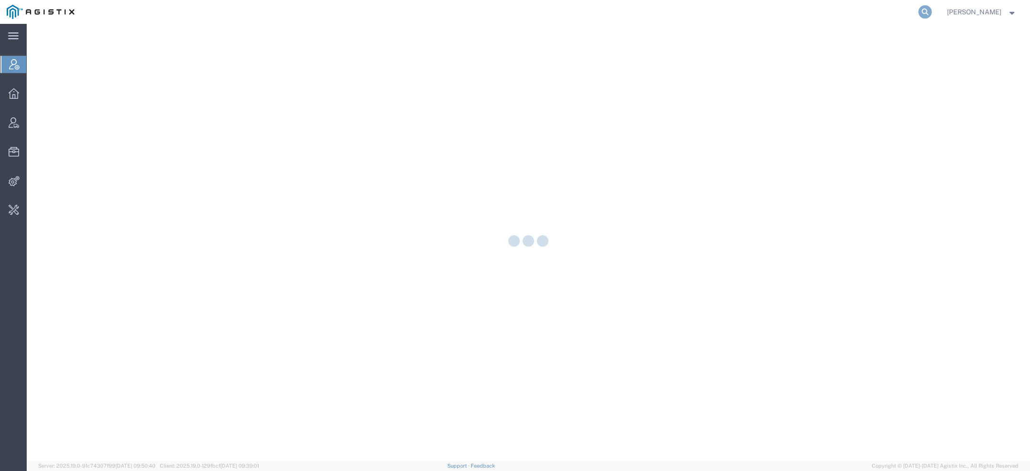
click at [926, 13] on icon at bounding box center [925, 11] width 13 height 13
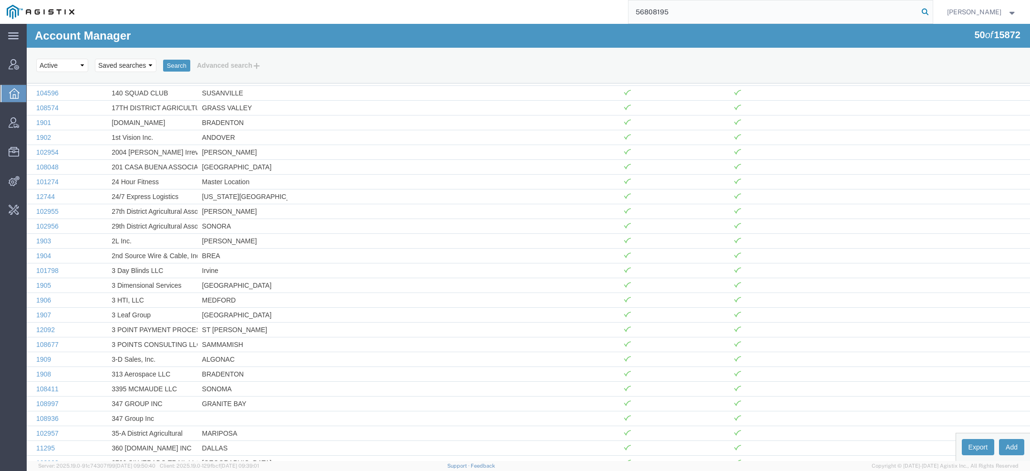
type input "56808195"
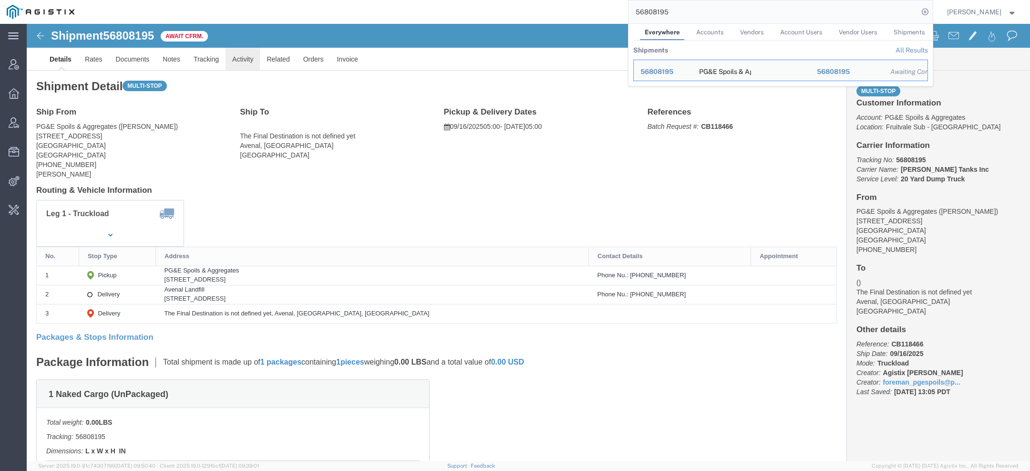
click link "Activity"
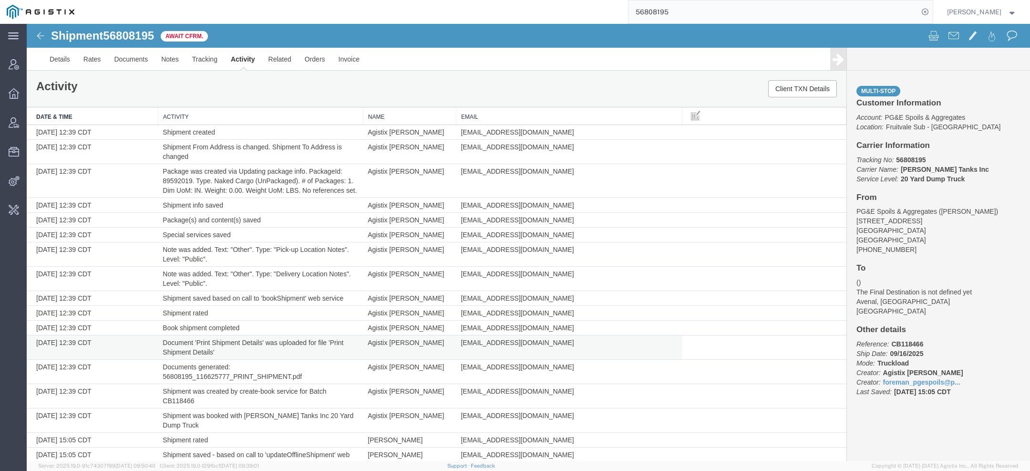
scroll to position [52, 0]
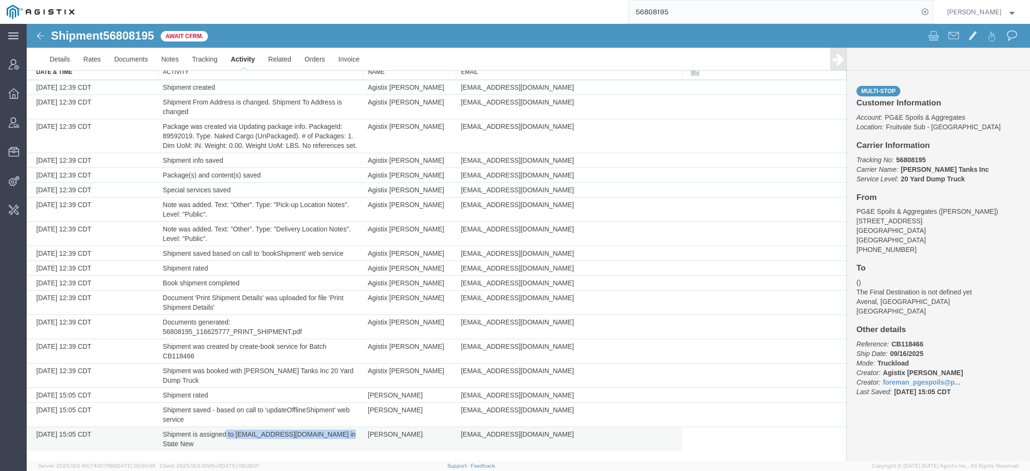
drag, startPoint x: 225, startPoint y: 434, endPoint x: 358, endPoint y: 438, distance: 133.6
click at [359, 438] on td "Shipment is assigned to [EMAIL_ADDRESS][DOMAIN_NAME] in State New" at bounding box center [260, 439] width 205 height 24
click at [358, 438] on td "Shipment is assigned to [EMAIL_ADDRESS][DOMAIN_NAME] in State New" at bounding box center [260, 439] width 205 height 24
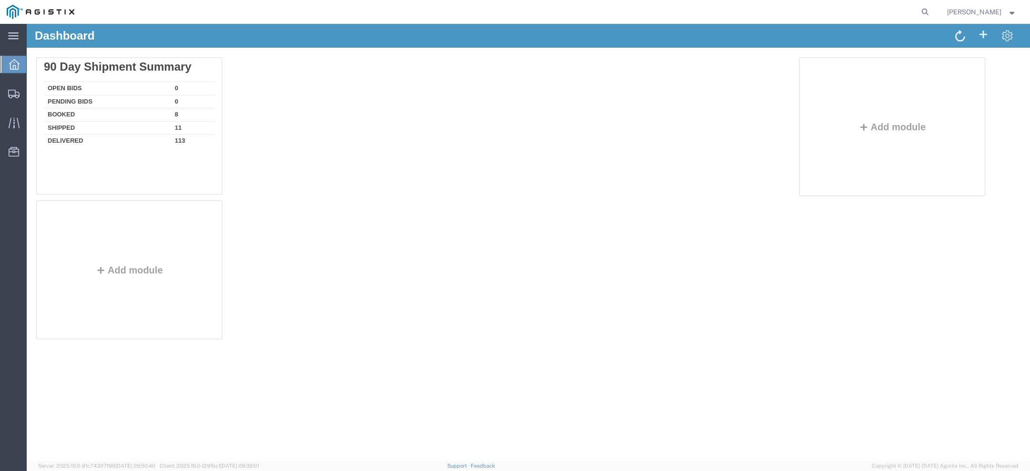
click at [974, 6] on div "Pedro Campos" at bounding box center [982, 12] width 84 height 24
click at [975, 13] on span "Pedro Campos" at bounding box center [974, 12] width 54 height 10
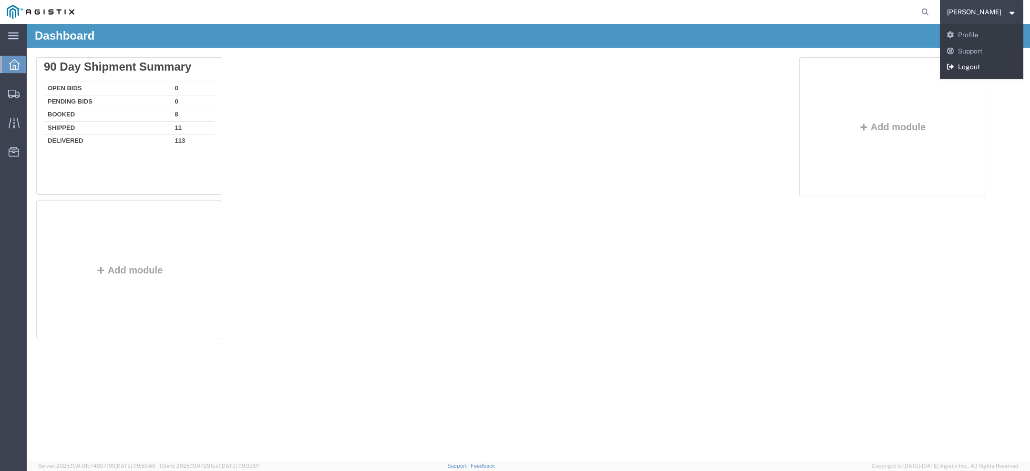
click at [979, 63] on link "Logout" at bounding box center [982, 67] width 84 height 16
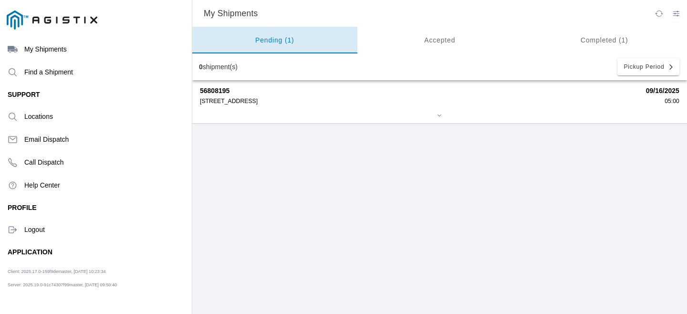
click at [310, 40] on ion-segment-button "Pending (1)" at bounding box center [274, 40] width 165 height 27
